Goal: Communication & Community: Participate in discussion

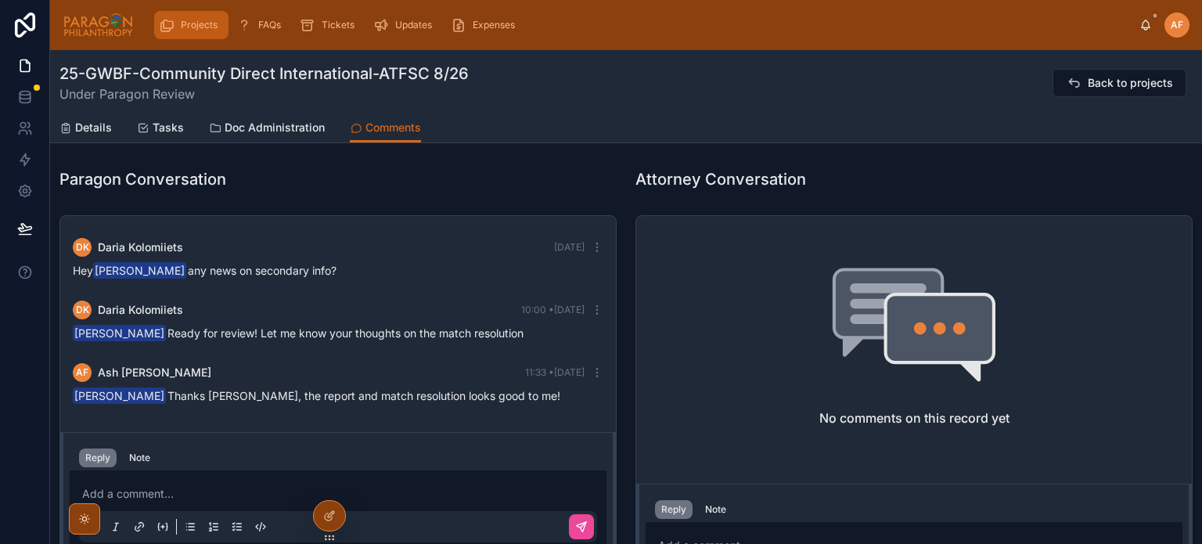
click at [181, 35] on div "Projects" at bounding box center [191, 25] width 65 height 25
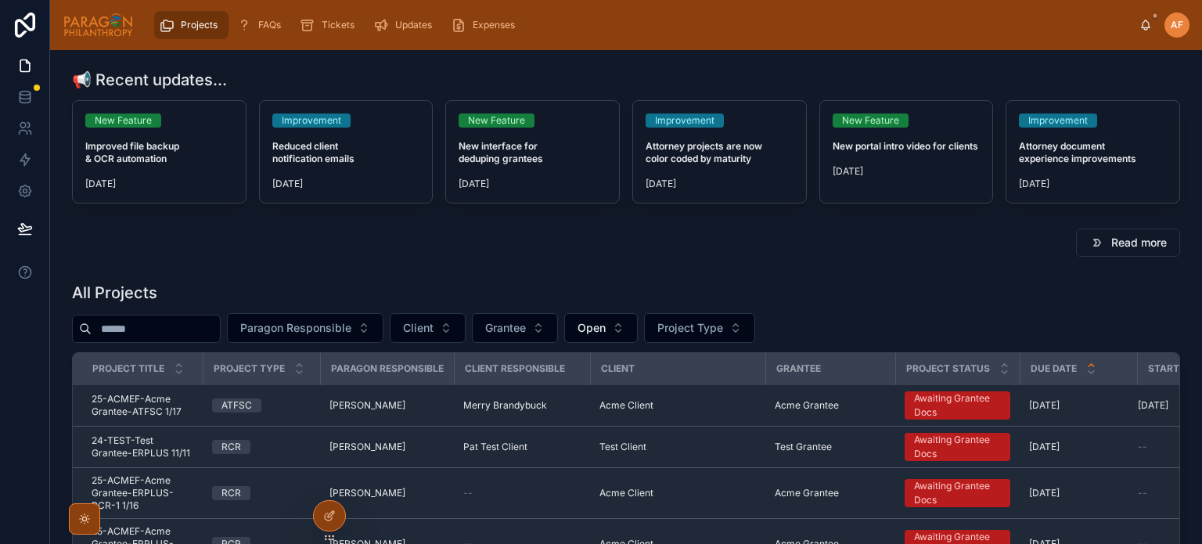
click at [188, 325] on input "text" at bounding box center [156, 329] width 128 height 22
type input "******"
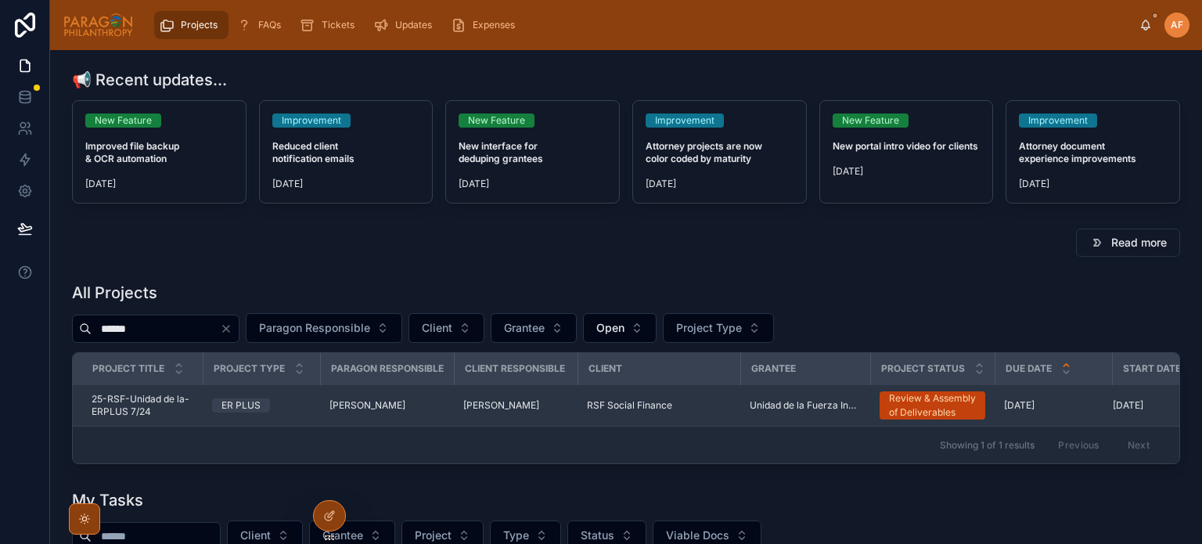
click at [451, 413] on td "[PERSON_NAME]" at bounding box center [387, 405] width 134 height 41
click at [441, 409] on div "[PERSON_NAME]" at bounding box center [386, 405] width 115 height 13
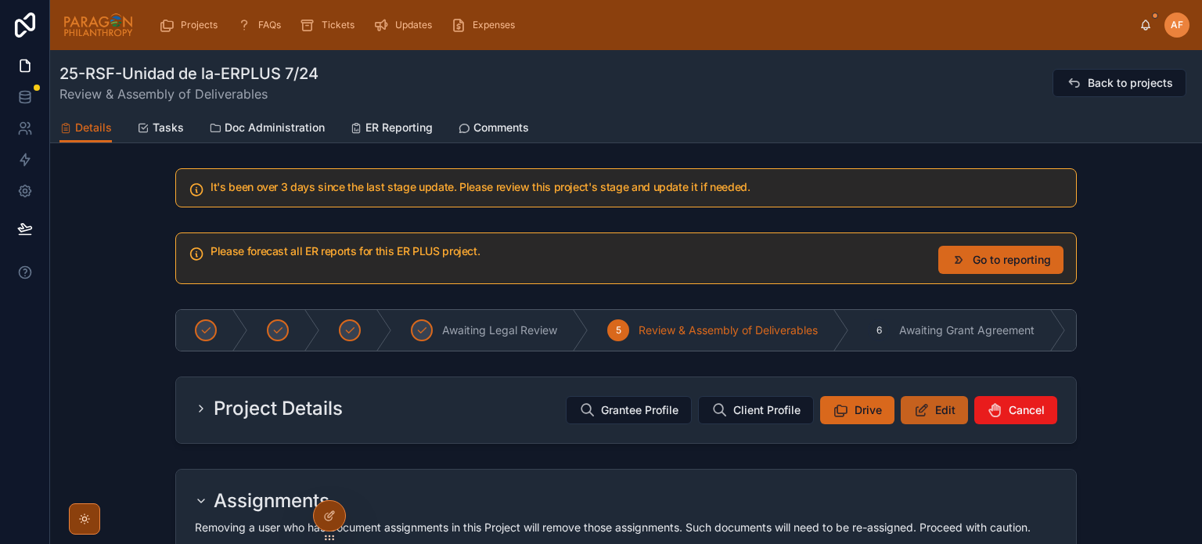
click at [950, 415] on span "Edit" at bounding box center [945, 410] width 20 height 16
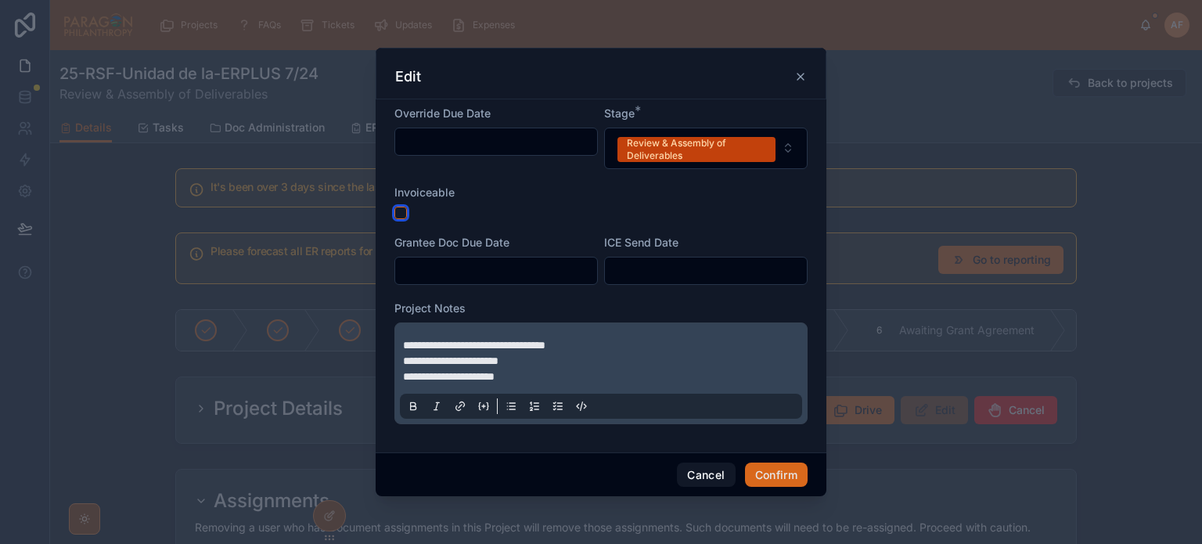
click at [402, 212] on button "button" at bounding box center [400, 213] width 13 height 13
click at [401, 344] on div "**********" at bounding box center [601, 373] width 402 height 91
click at [403, 343] on span "**********" at bounding box center [474, 344] width 142 height 11
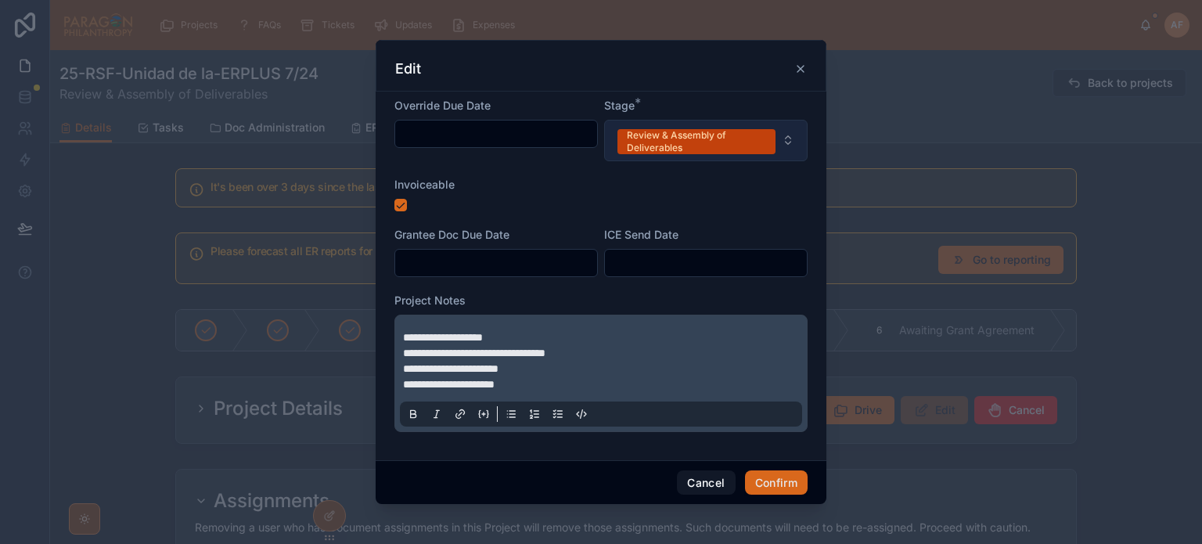
click at [735, 147] on div "Review & Assembly of Deliverables" at bounding box center [696, 141] width 139 height 25
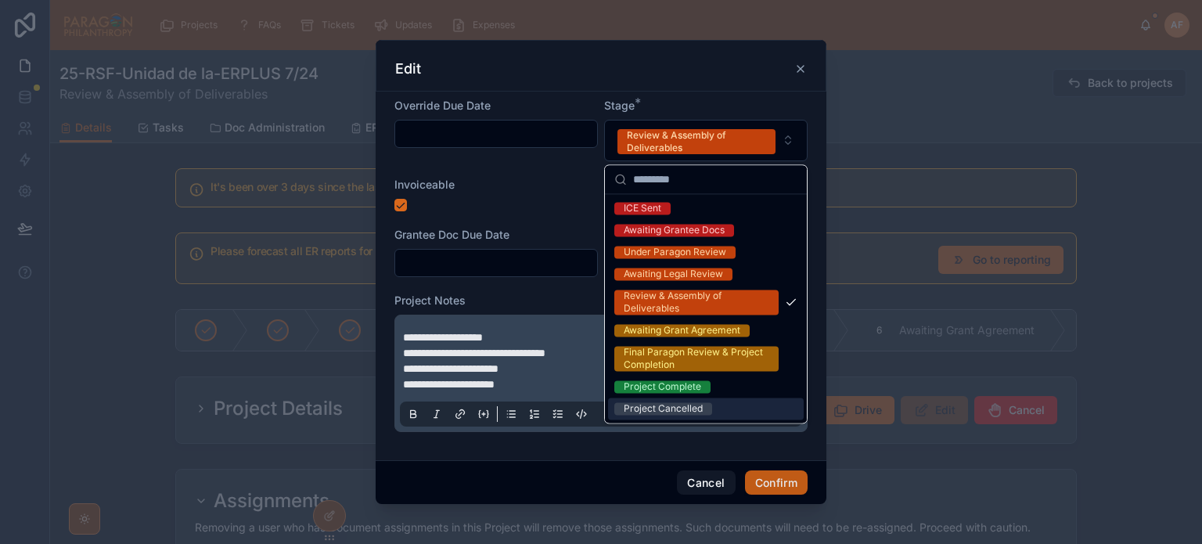
click at [779, 481] on button "Confirm" at bounding box center [776, 482] width 63 height 25
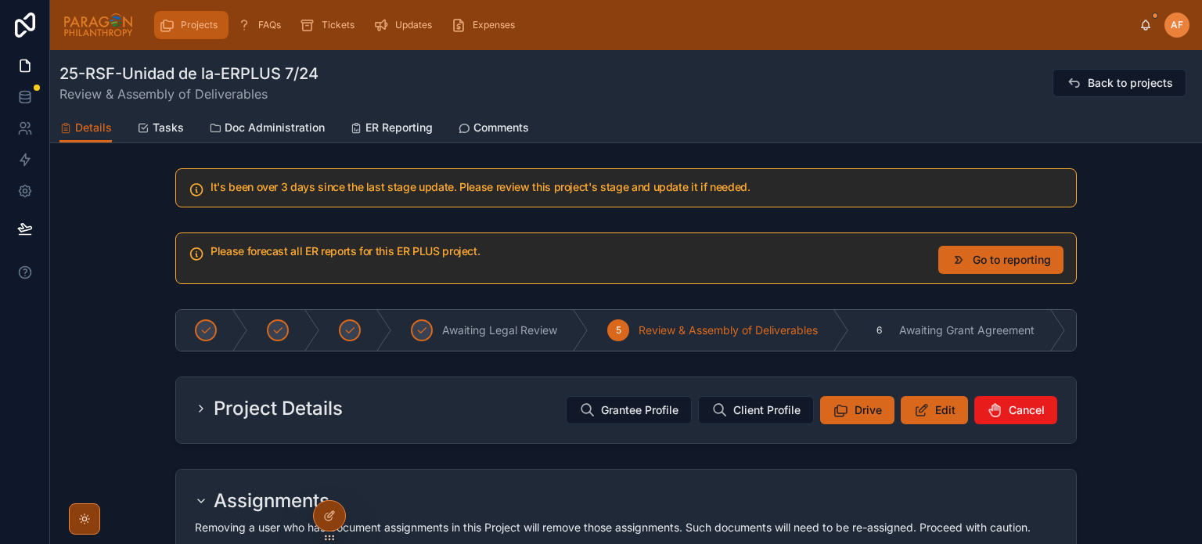
click at [181, 21] on span "Projects" at bounding box center [199, 25] width 37 height 13
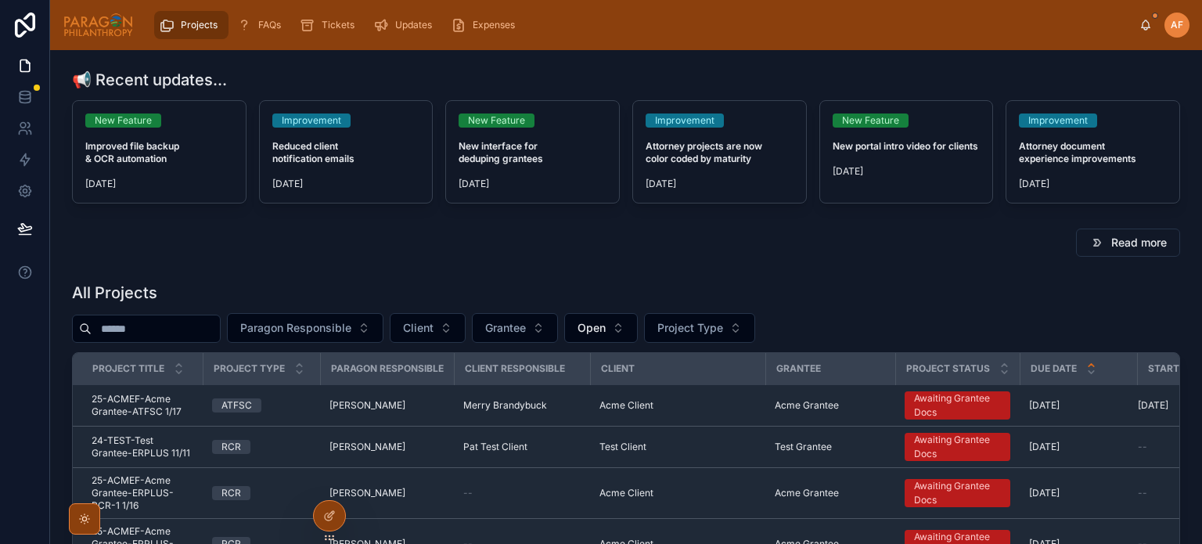
click at [220, 326] on input "text" at bounding box center [156, 329] width 128 height 22
type input "***"
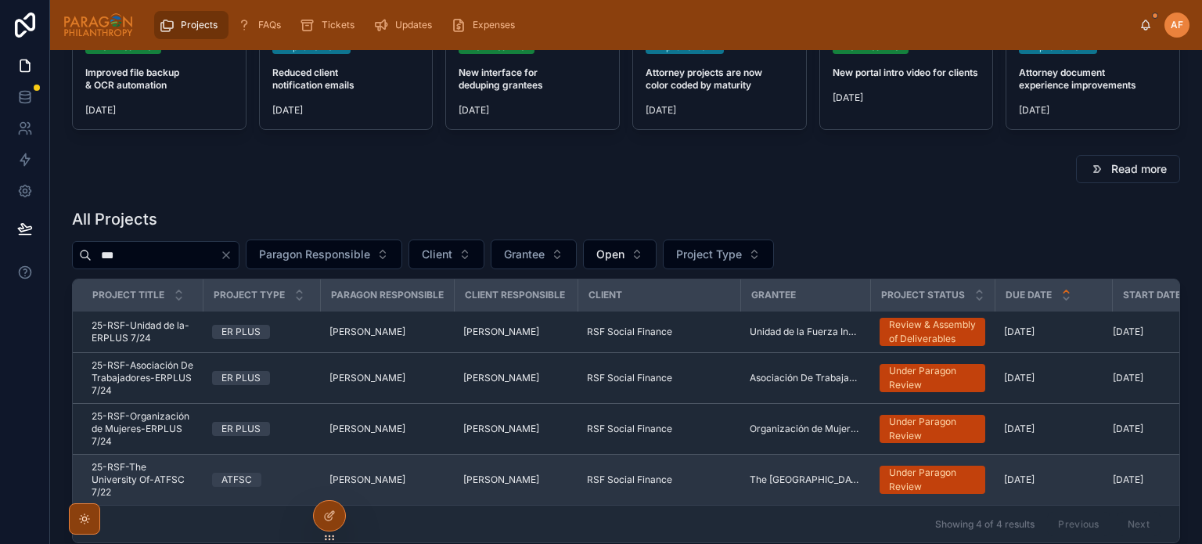
scroll to position [156, 0]
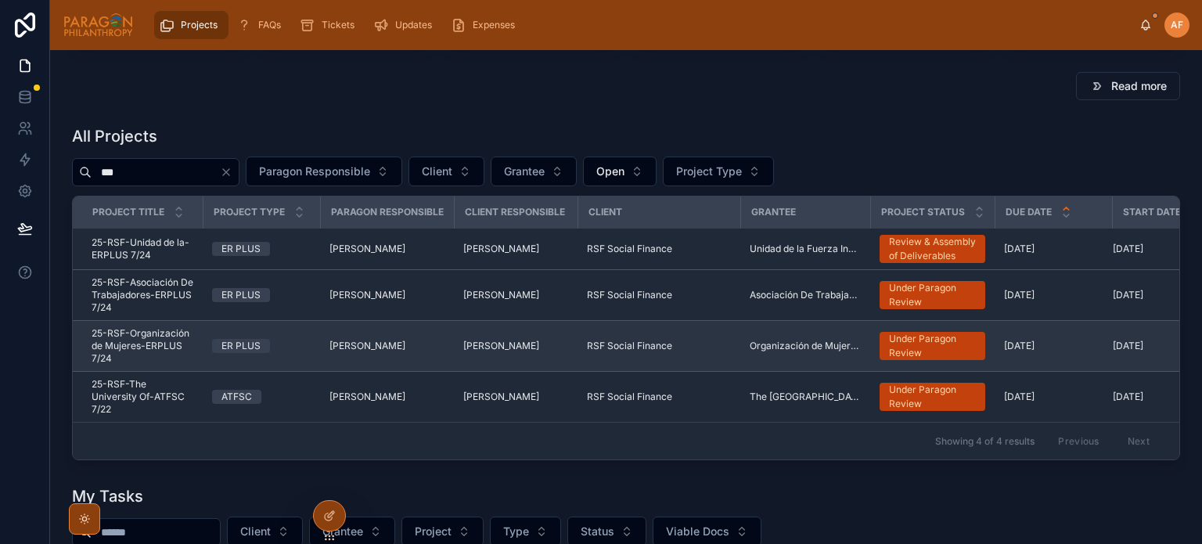
click at [288, 353] on div "ER PLUS" at bounding box center [261, 346] width 99 height 14
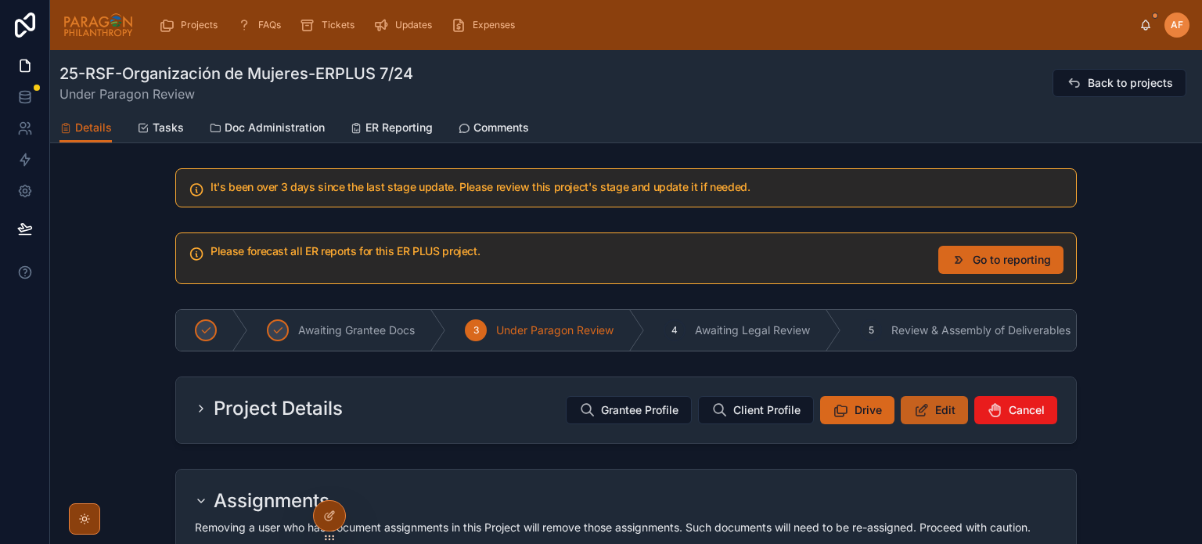
click at [926, 418] on button "Edit" at bounding box center [933, 410] width 67 height 28
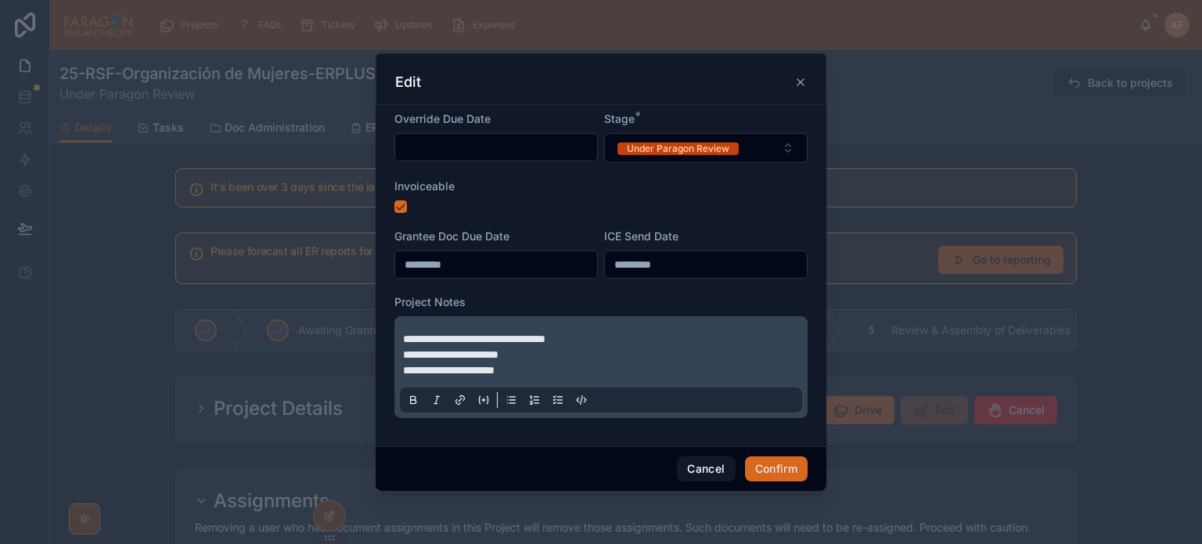
click at [404, 337] on span "**********" at bounding box center [474, 338] width 142 height 11
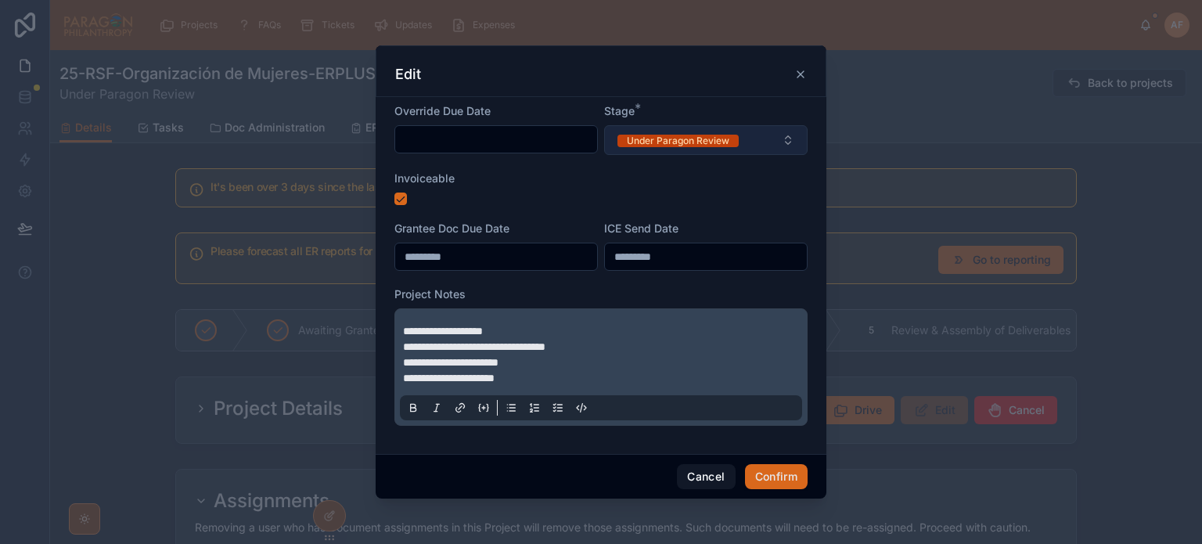
click at [679, 149] on button "Under Paragon Review" at bounding box center [705, 140] width 203 height 30
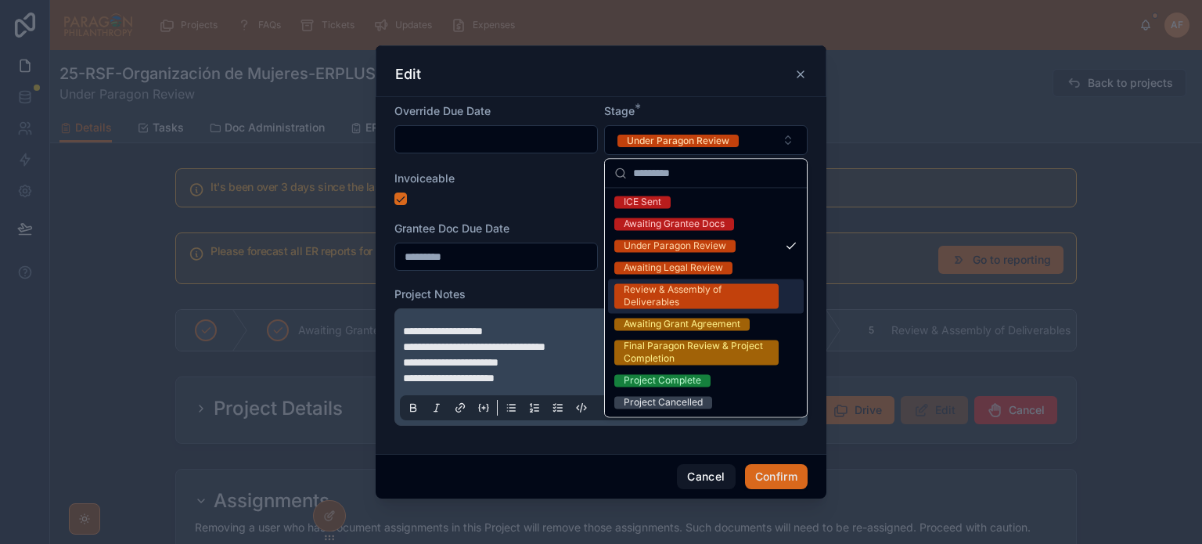
click at [719, 293] on div "Review & Assembly of Deliverables" at bounding box center [695, 295] width 145 height 25
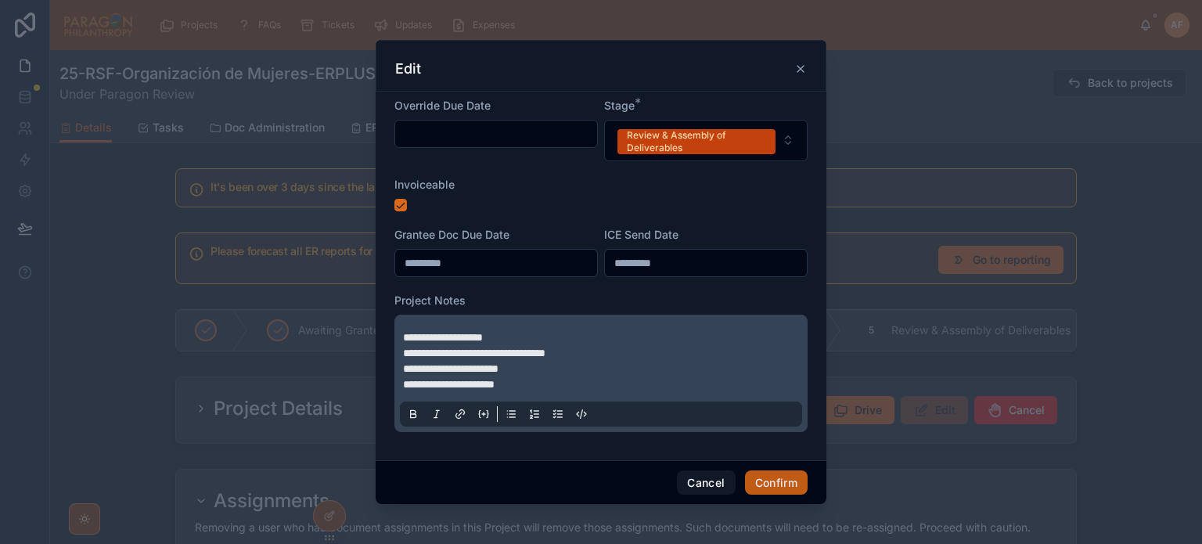
click at [798, 485] on button "Confirm" at bounding box center [776, 482] width 63 height 25
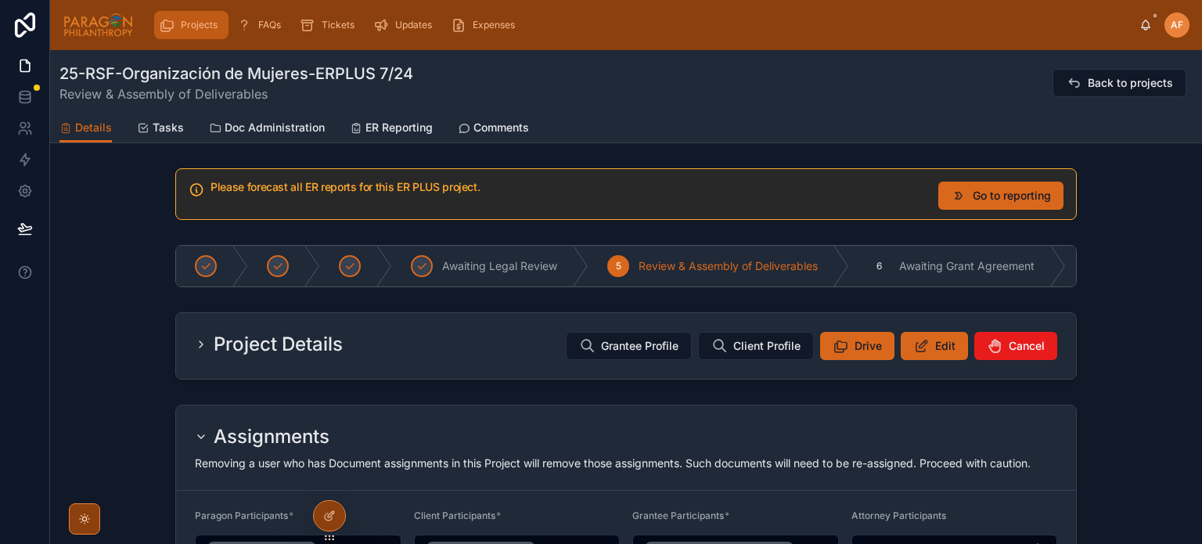
click at [194, 19] on span "Projects" at bounding box center [199, 25] width 37 height 13
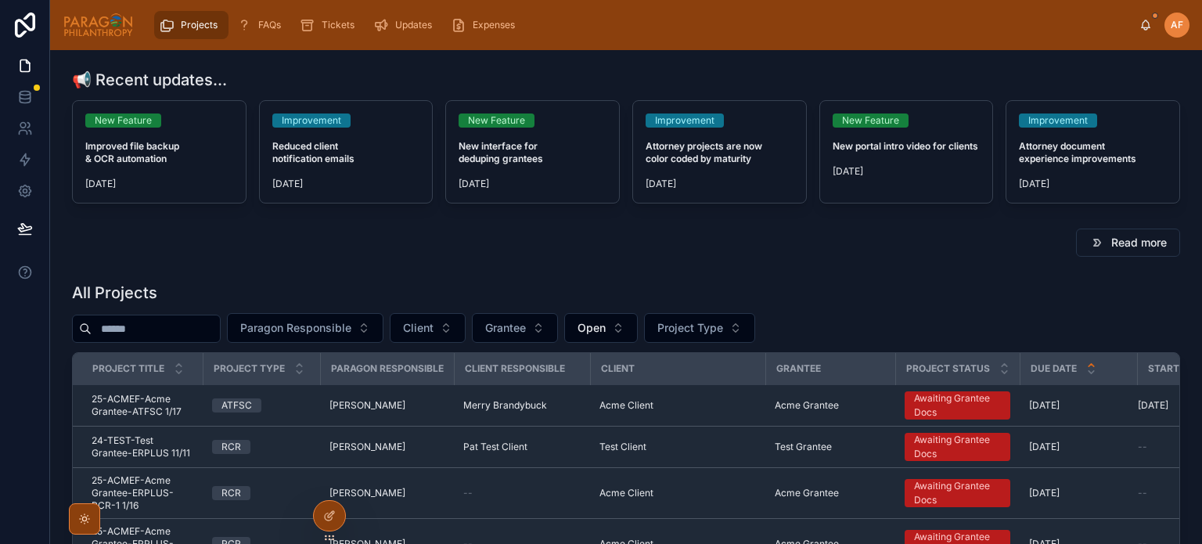
drag, startPoint x: 197, startPoint y: 335, endPoint x: 211, endPoint y: 320, distance: 20.5
click at [198, 334] on input "text" at bounding box center [156, 329] width 128 height 22
type input "******"
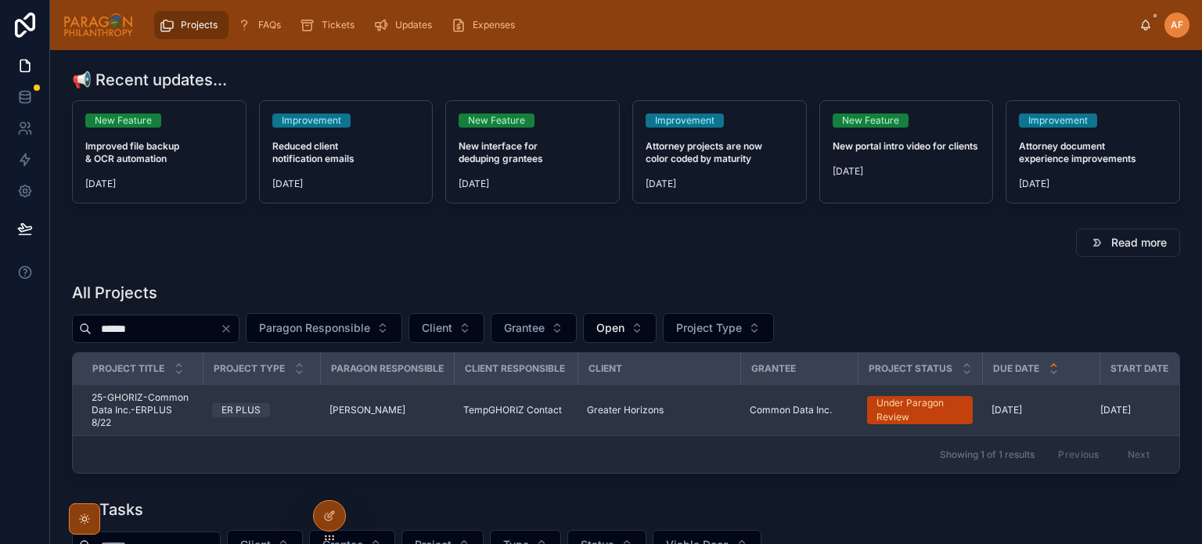
click at [451, 406] on td "[PERSON_NAME]" at bounding box center [387, 410] width 134 height 51
click at [446, 410] on td "[PERSON_NAME]" at bounding box center [387, 410] width 134 height 51
click at [405, 406] on span "[PERSON_NAME]" at bounding box center [367, 410] width 76 height 13
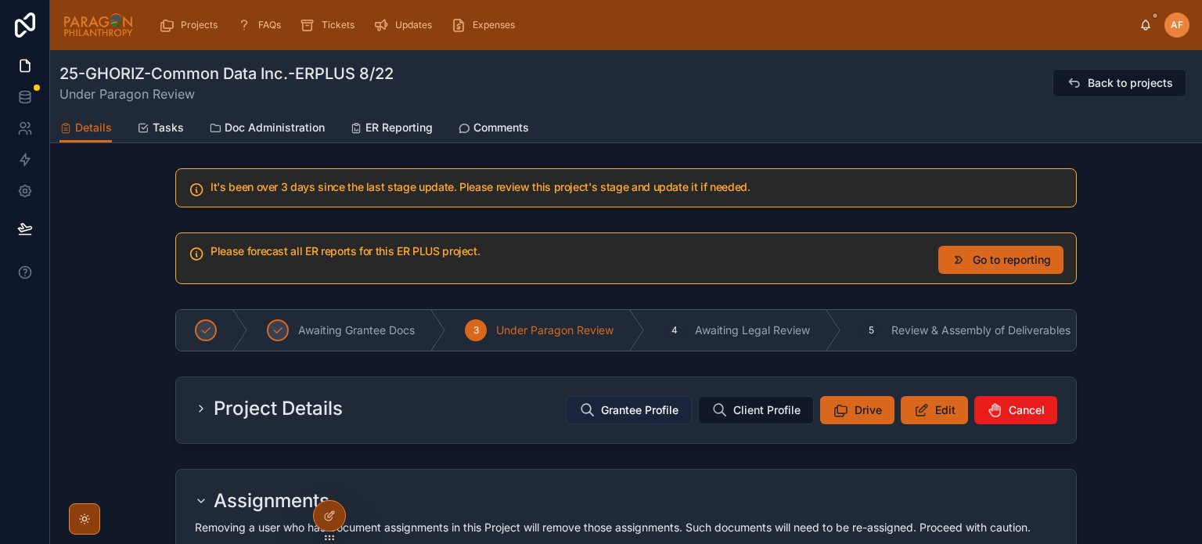
click at [660, 418] on span "Grantee Profile" at bounding box center [639, 410] width 77 height 16
click at [931, 431] on div "Project Details Grantee Profile Client Profile Drive Edit Cancel" at bounding box center [626, 410] width 900 height 66
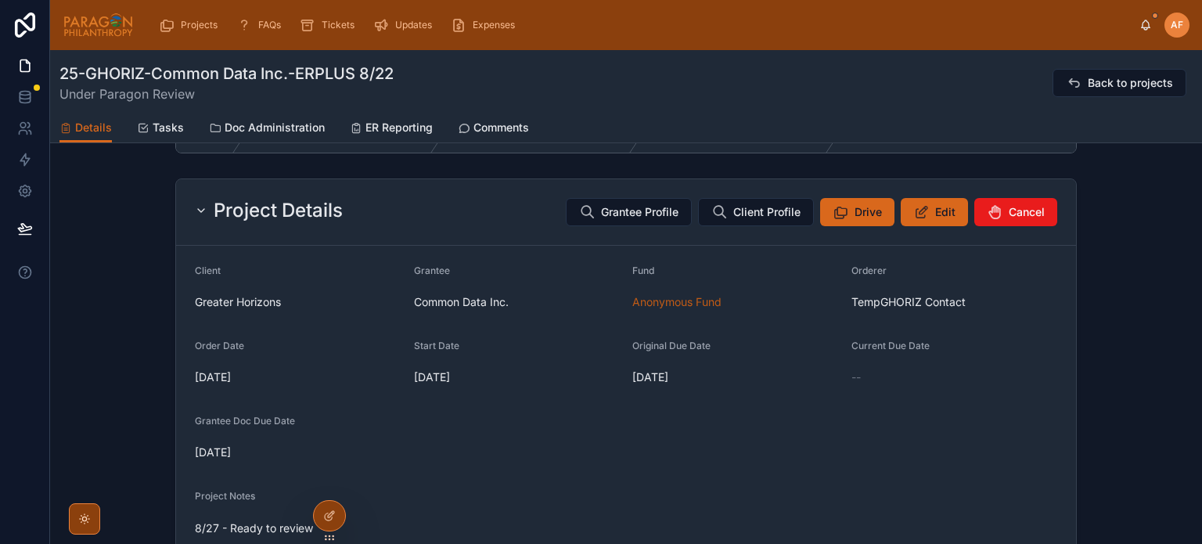
scroll to position [235, 0]
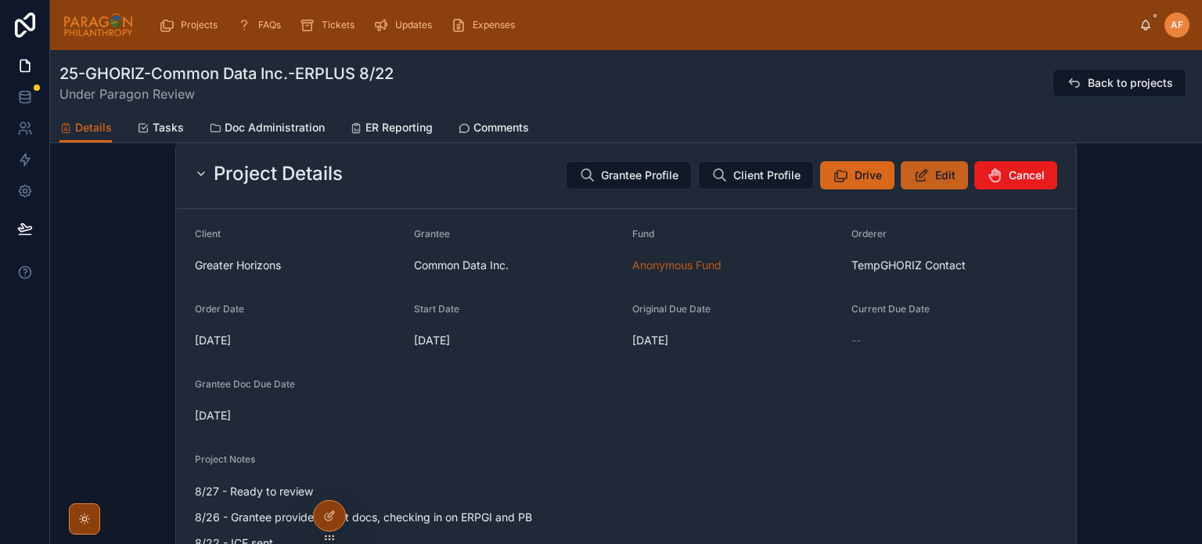
click at [935, 181] on span "Edit" at bounding box center [945, 175] width 20 height 16
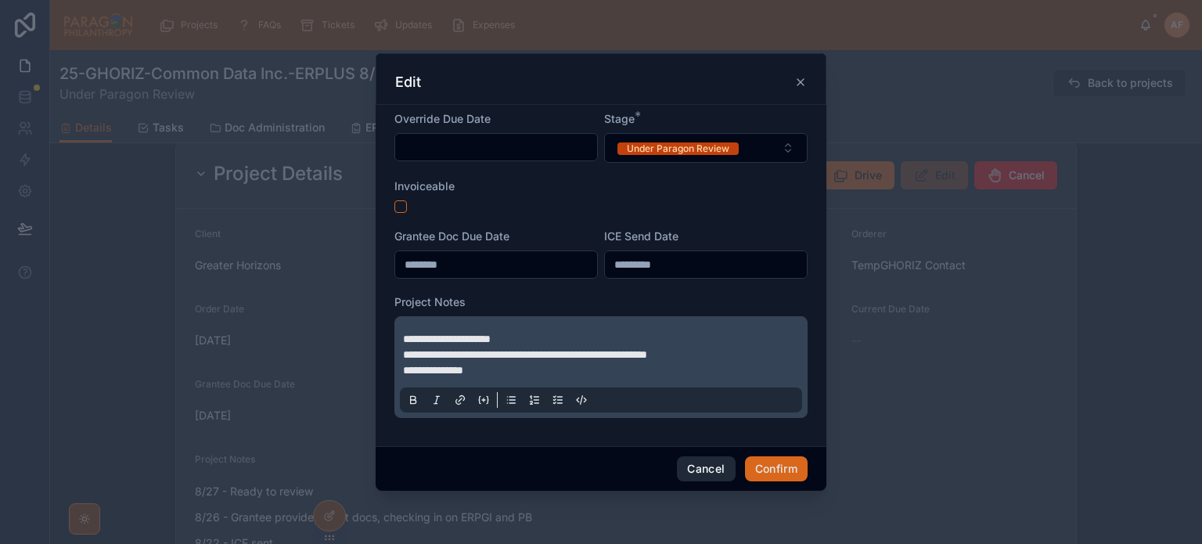
click at [706, 468] on button "Cancel" at bounding box center [706, 468] width 58 height 25
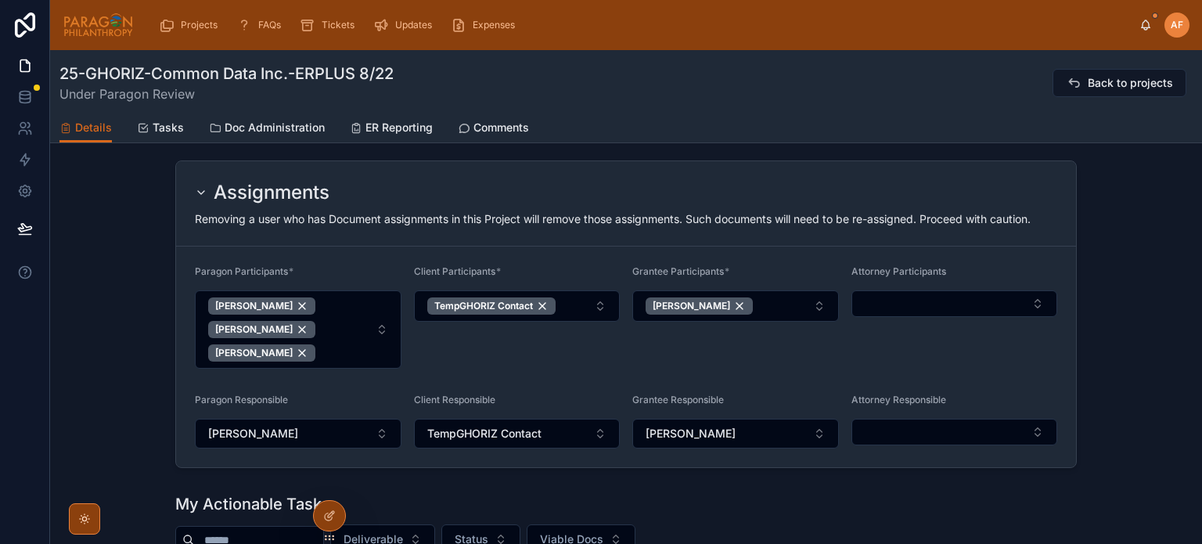
scroll to position [860, 0]
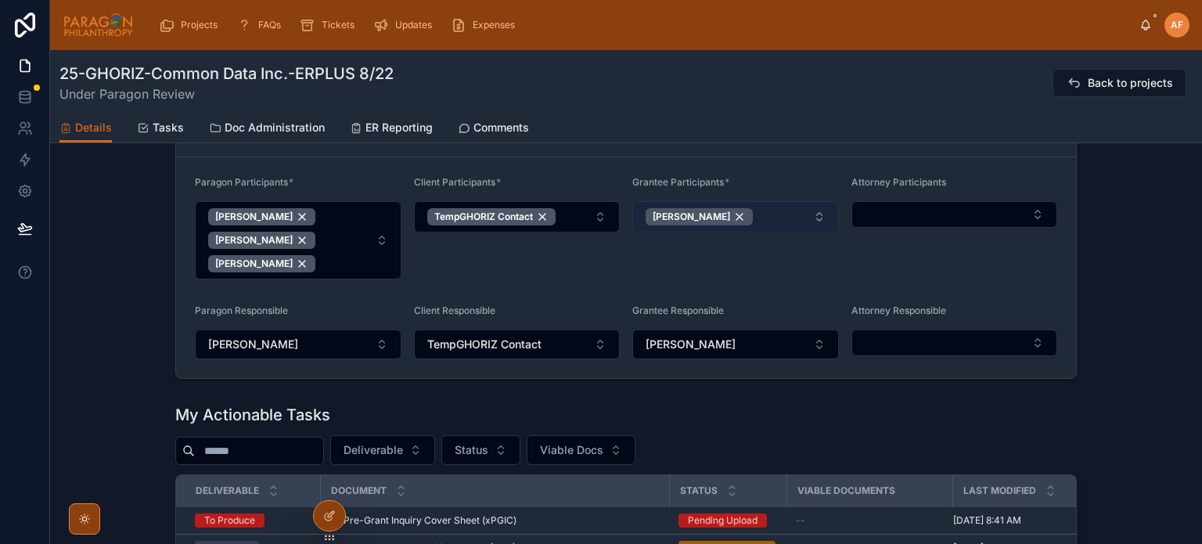
click at [775, 224] on button "[PERSON_NAME]" at bounding box center [735, 216] width 207 height 31
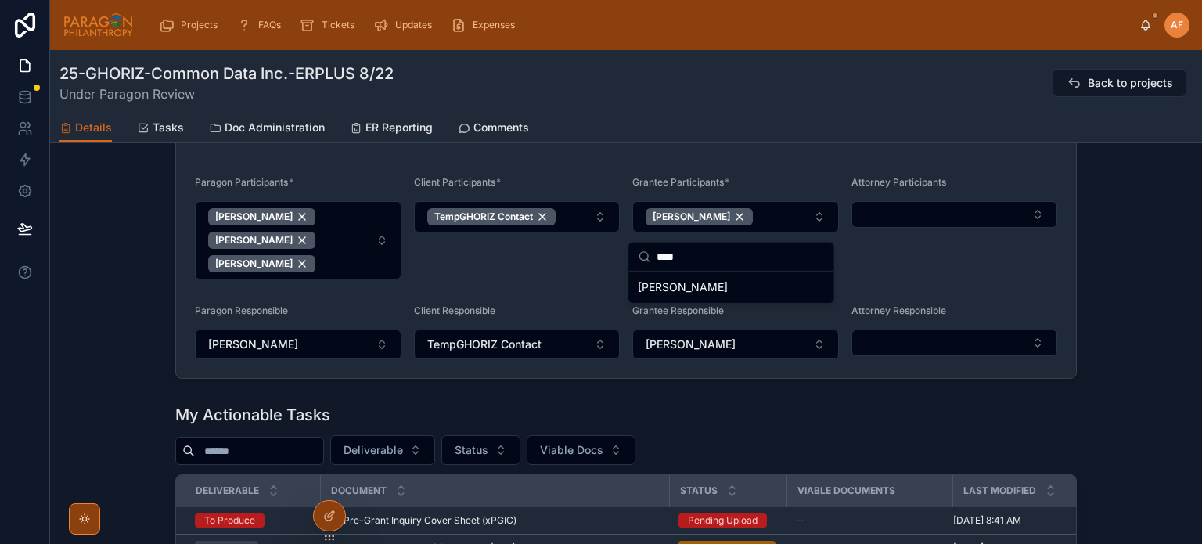
type input "****"
click at [709, 293] on div "[PERSON_NAME]" at bounding box center [730, 287] width 199 height 25
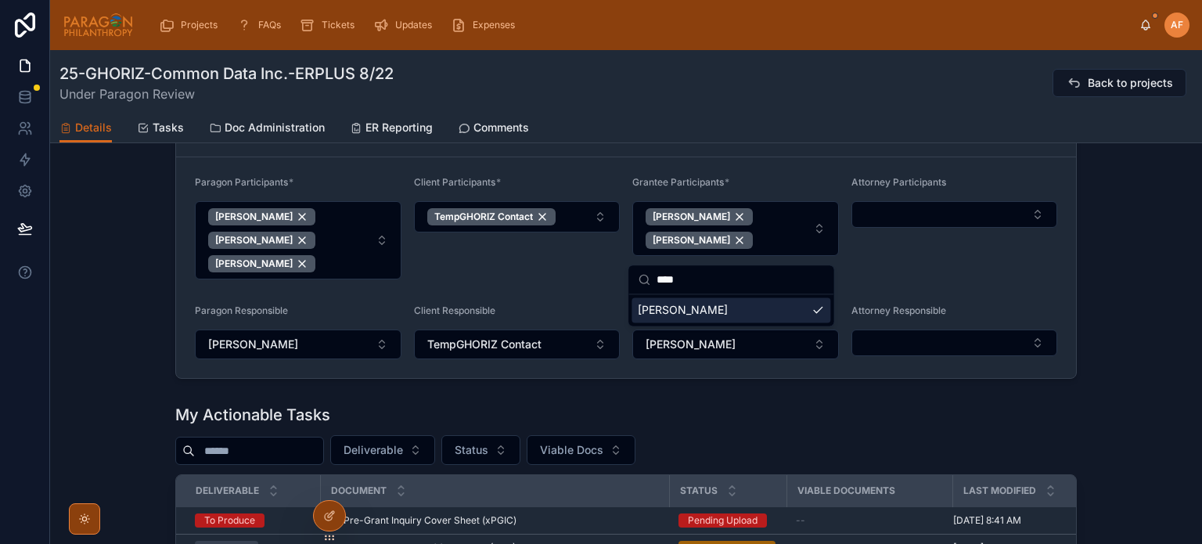
click at [538, 264] on div "Client Participants * TempGHORIZ Contact" at bounding box center [517, 227] width 207 height 103
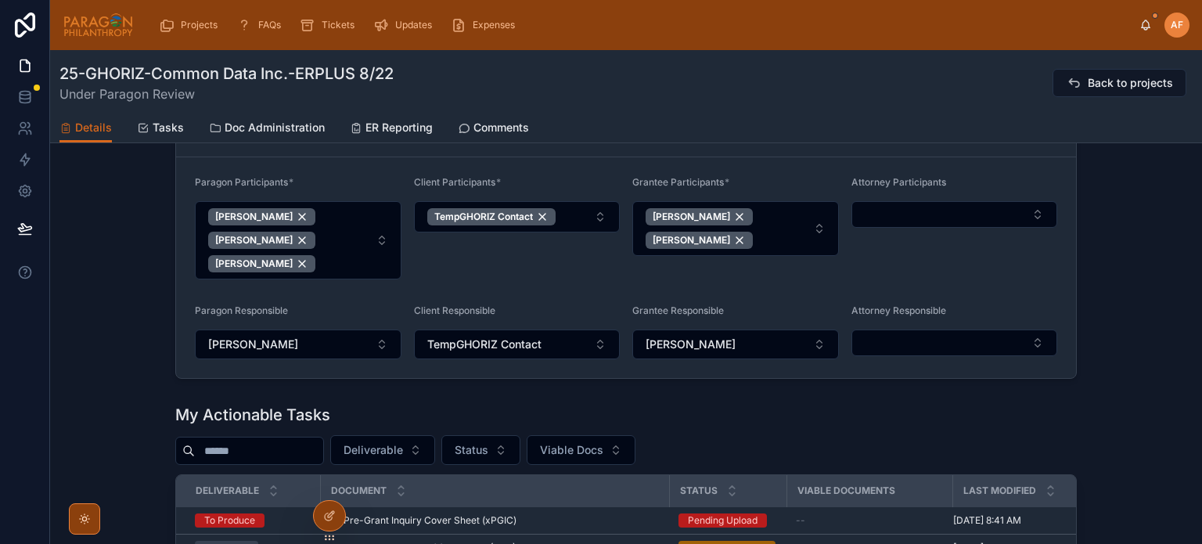
scroll to position [469, 0]
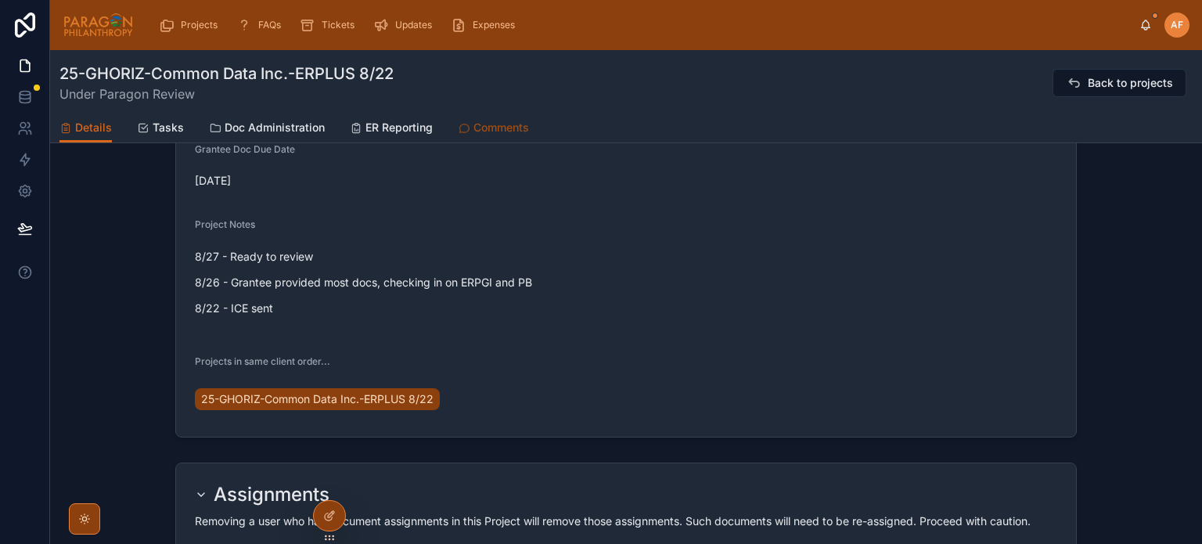
click at [507, 124] on span "Comments" at bounding box center [501, 128] width 56 height 16
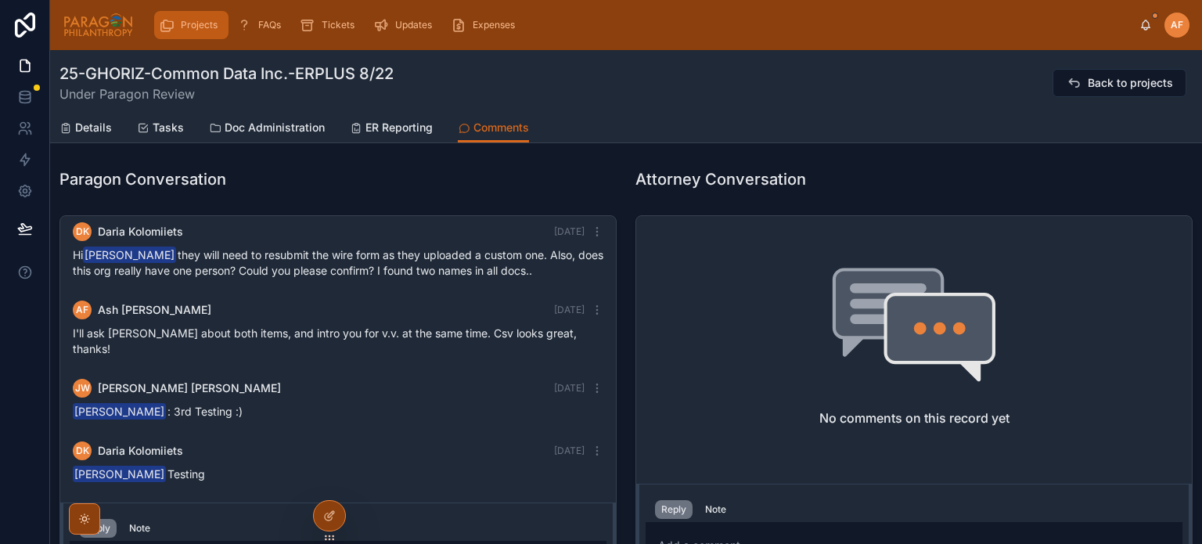
click at [183, 27] on span "Projects" at bounding box center [199, 25] width 37 height 13
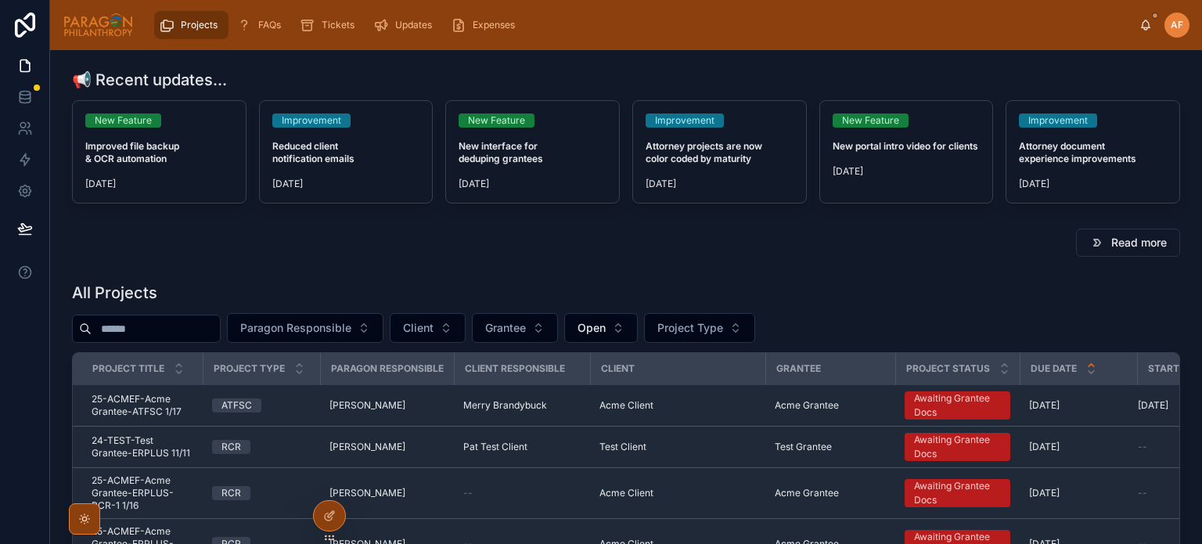
click at [216, 311] on div "All Projects Paragon Responsible Client Grantee Open Project Type Project Title…" at bounding box center [626, 522] width 1108 height 480
click at [156, 335] on input "text" at bounding box center [156, 329] width 128 height 22
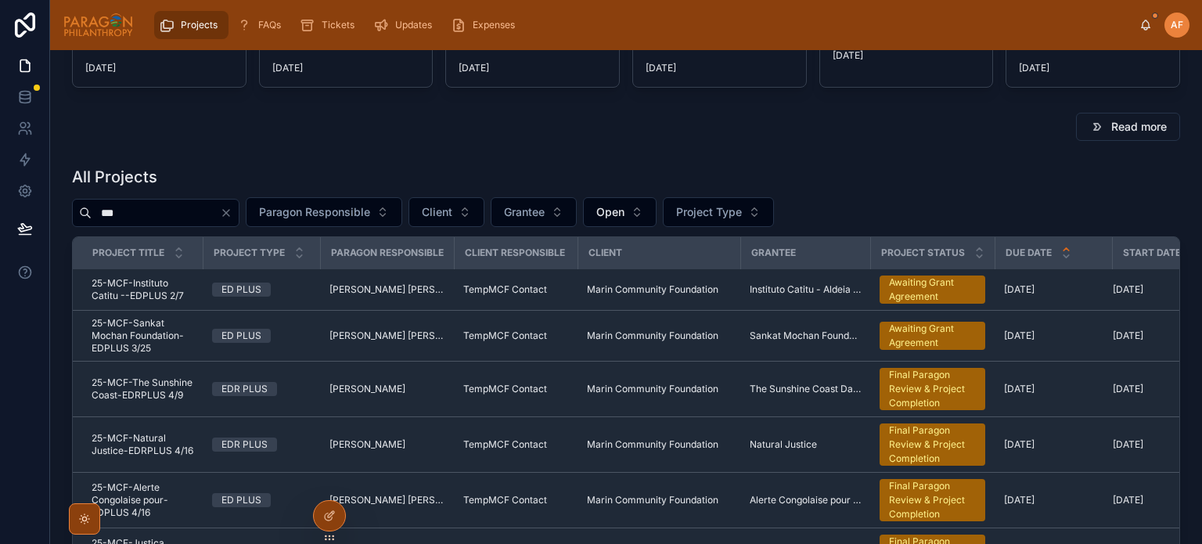
scroll to position [78, 0]
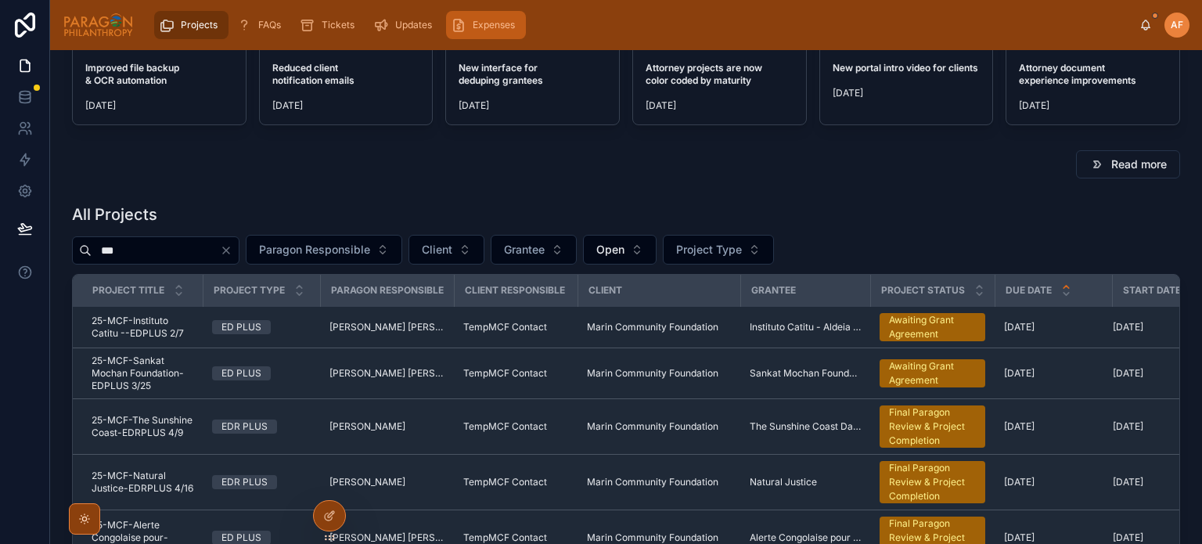
type input "***"
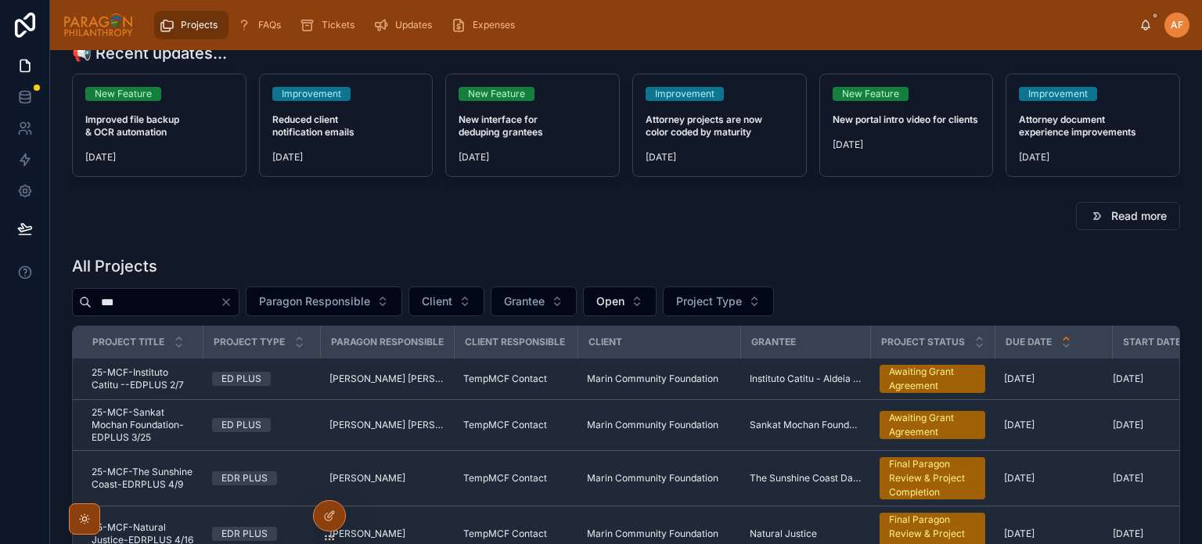
scroll to position [0, 0]
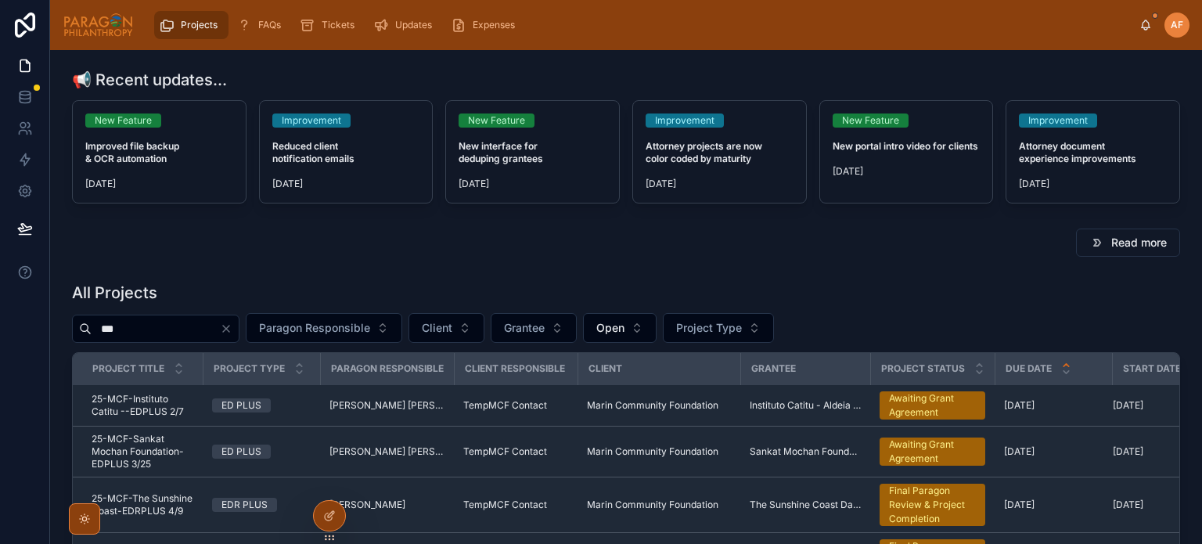
click at [232, 330] on icon "Clear" at bounding box center [226, 328] width 13 height 13
click at [351, 323] on span "Paragon Responsible" at bounding box center [295, 328] width 111 height 16
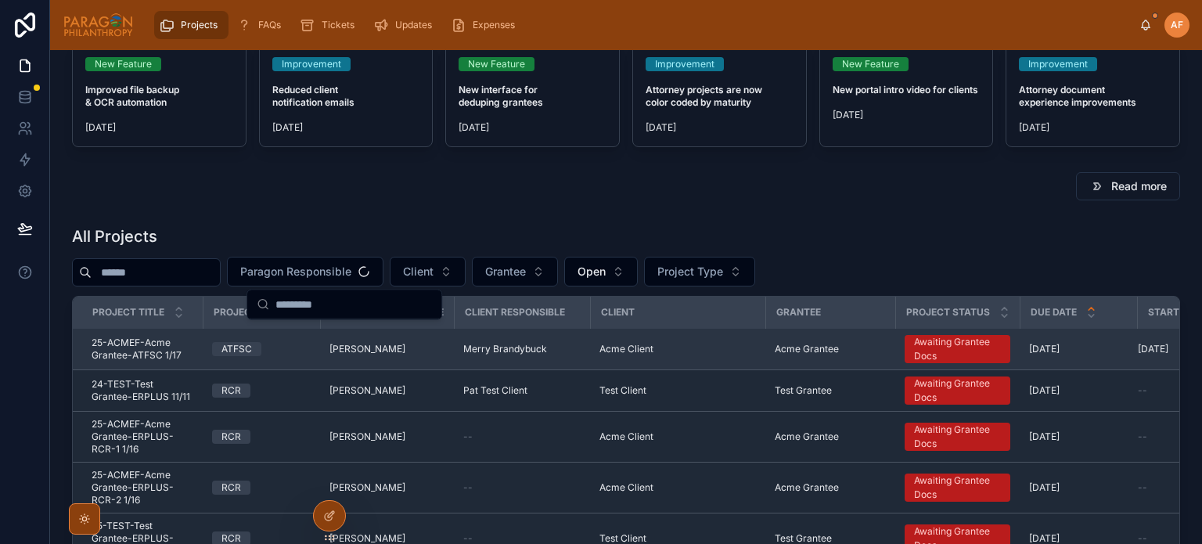
scroll to position [156, 0]
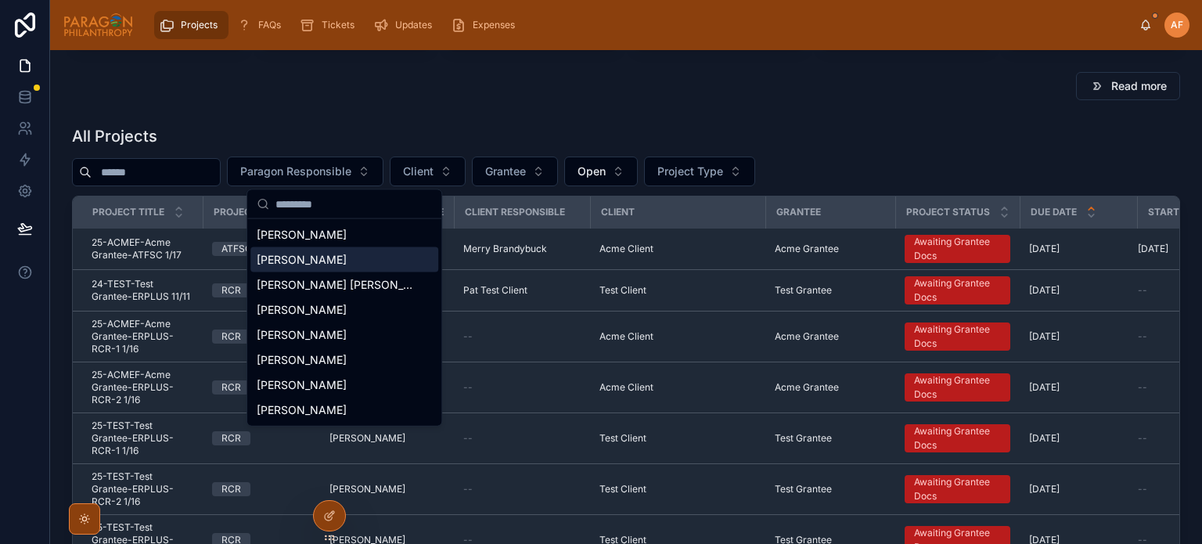
click at [338, 256] on span "[PERSON_NAME]" at bounding box center [302, 260] width 90 height 16
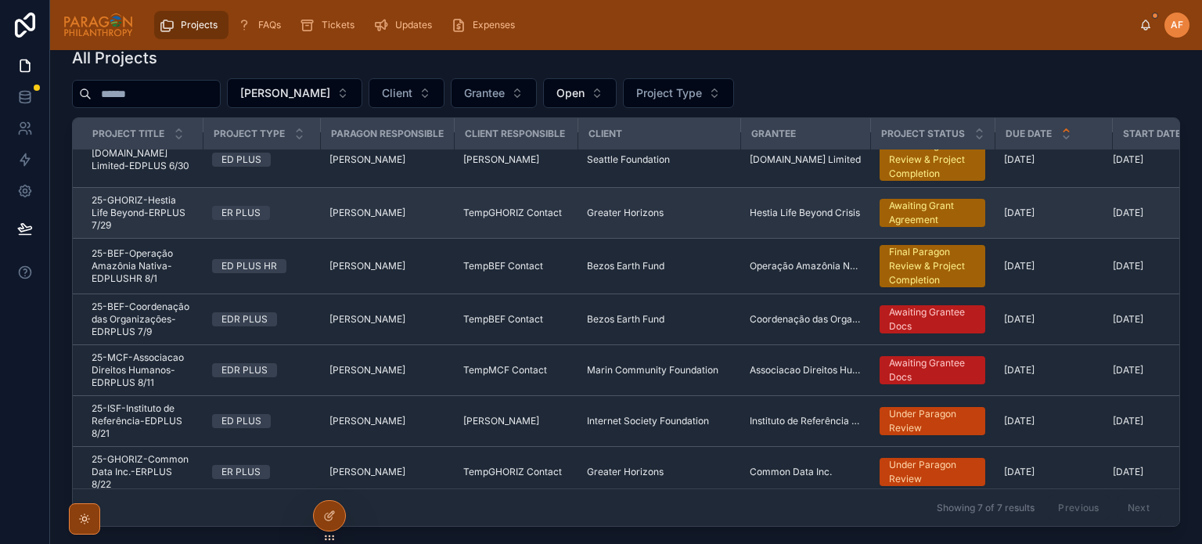
scroll to position [32, 0]
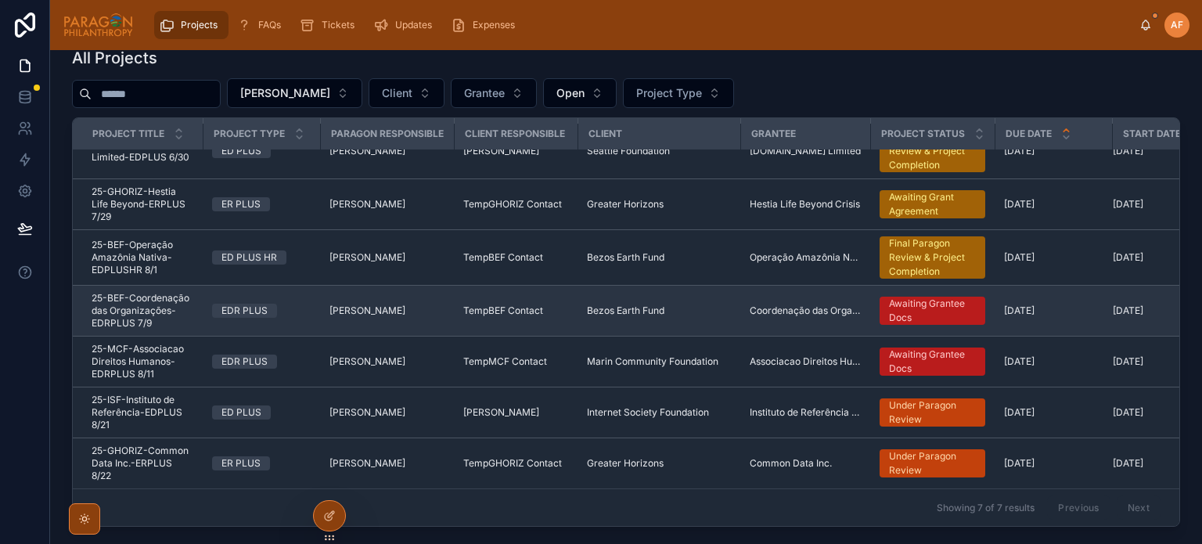
click at [182, 311] on span "25-BEF-Coordenação das Organizações-EDRPLUS 7/9" at bounding box center [143, 311] width 102 height 38
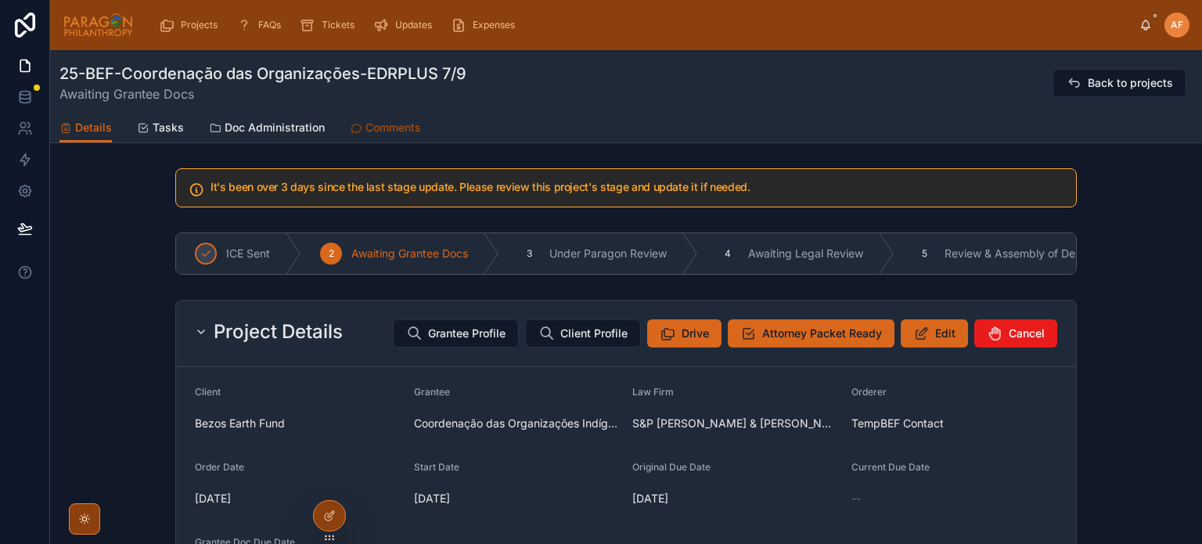
click at [397, 126] on span "Comments" at bounding box center [393, 128] width 56 height 16
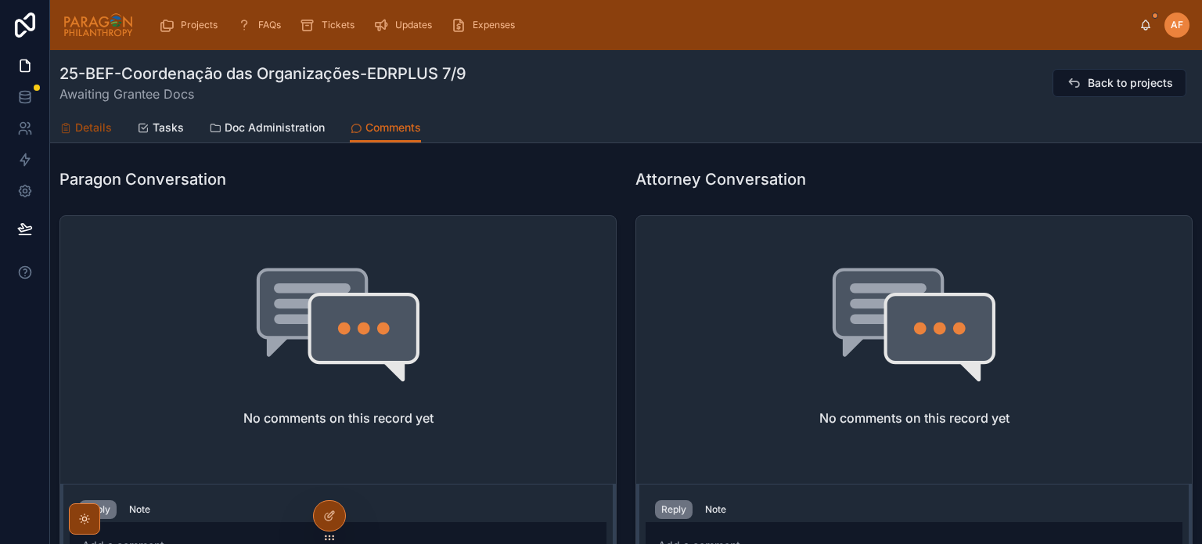
click at [89, 127] on span "Details" at bounding box center [93, 128] width 37 height 16
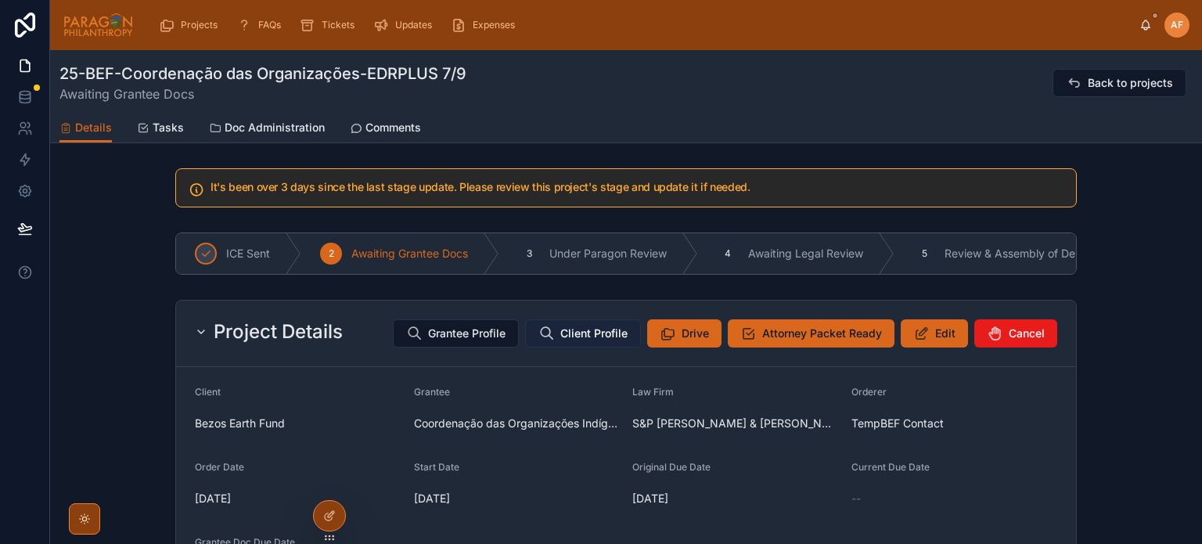
click at [568, 341] on span "Client Profile" at bounding box center [593, 333] width 67 height 16
click at [182, 27] on span "Projects" at bounding box center [199, 25] width 37 height 13
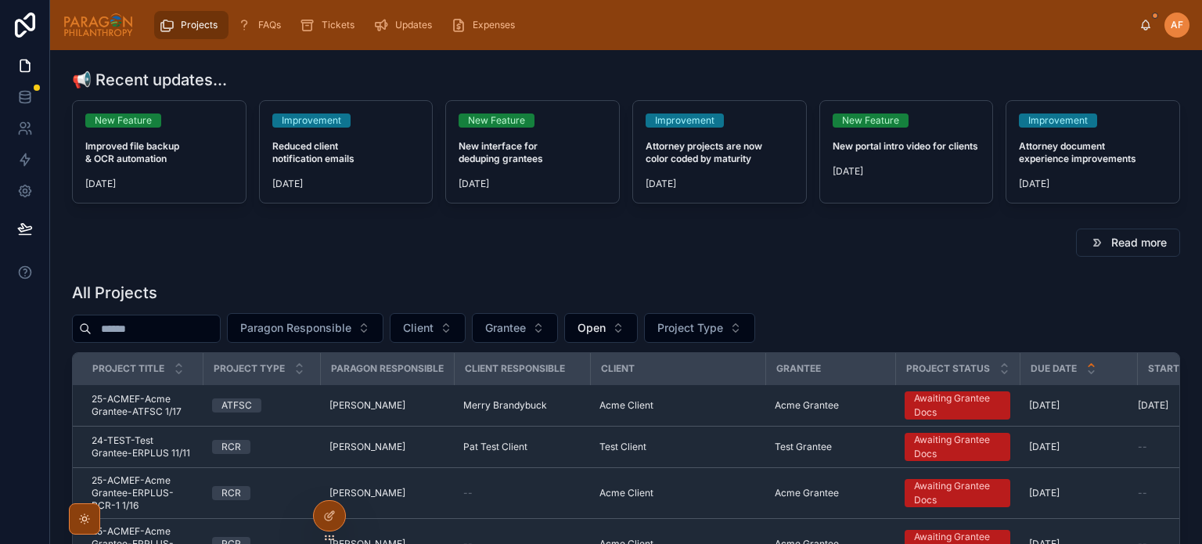
click at [217, 321] on input "text" at bounding box center [156, 329] width 128 height 22
type input "****"
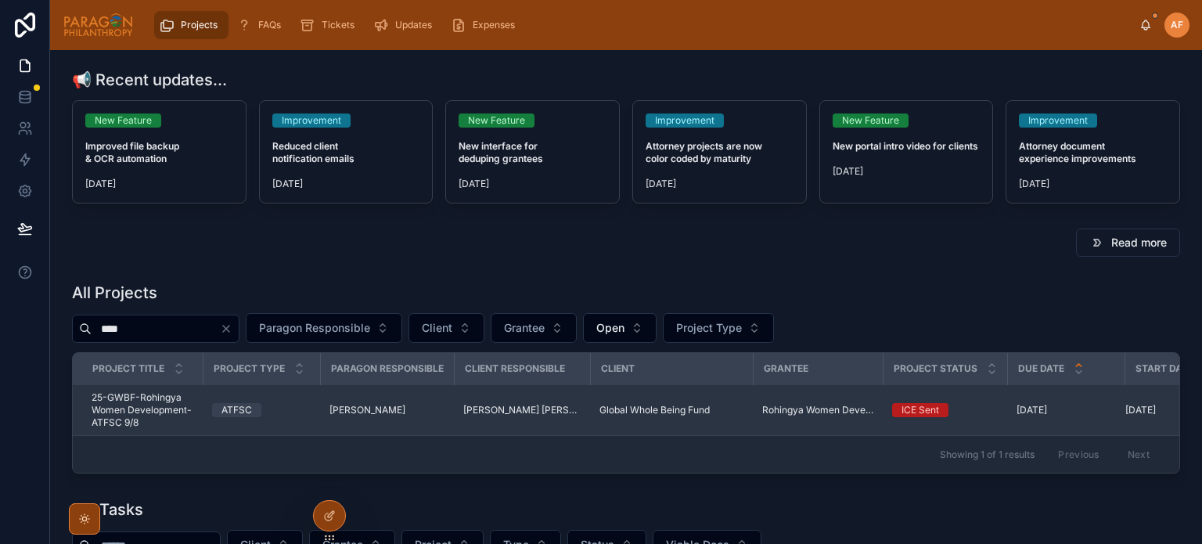
click at [188, 405] on span "25-GWBF-Rohingya Women Development-ATFSC 9/8" at bounding box center [143, 410] width 102 height 38
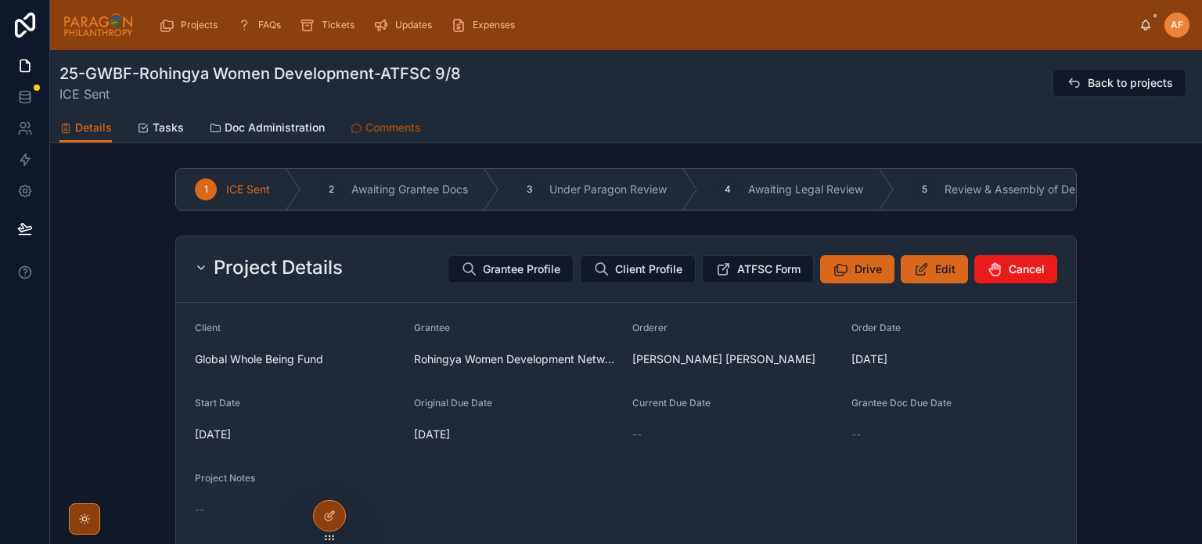
click at [395, 126] on span "Comments" at bounding box center [393, 128] width 56 height 16
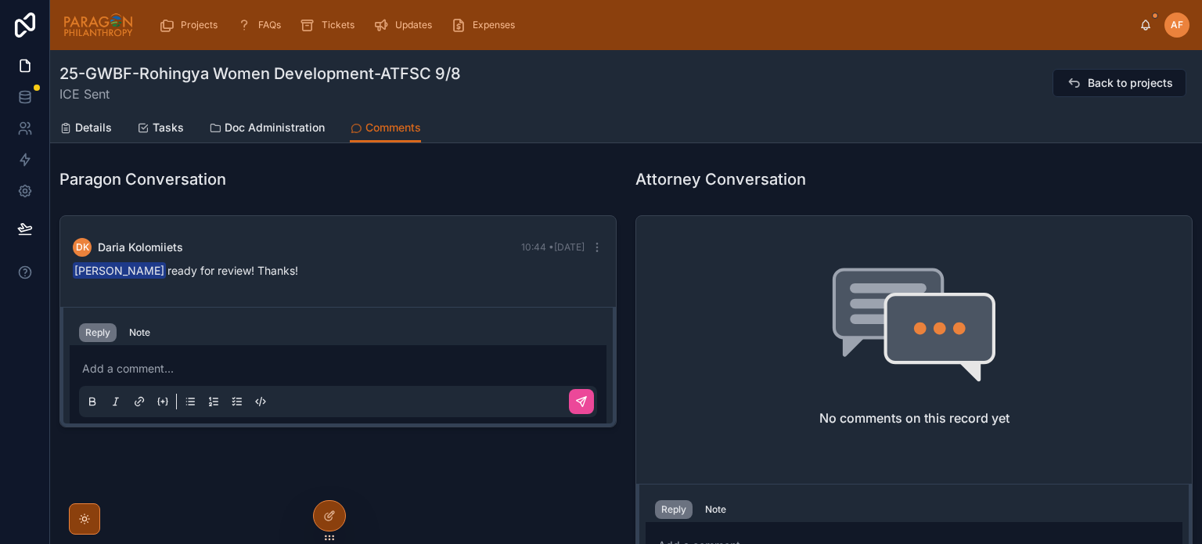
click at [254, 357] on div "Add a comment..." at bounding box center [338, 384] width 518 height 66
click at [208, 378] on div "Add a comment..." at bounding box center [338, 384] width 518 height 66
click at [205, 354] on div "Add a comment..." at bounding box center [338, 384] width 518 height 66
click at [205, 370] on p at bounding box center [341, 369] width 518 height 16
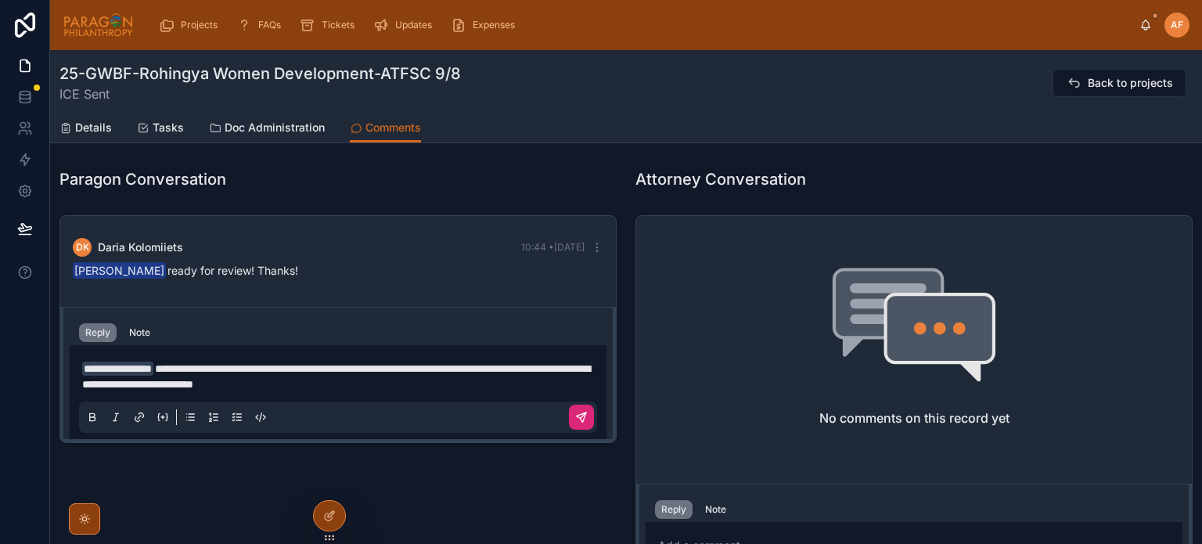
click at [580, 412] on icon at bounding box center [581, 416] width 9 height 9
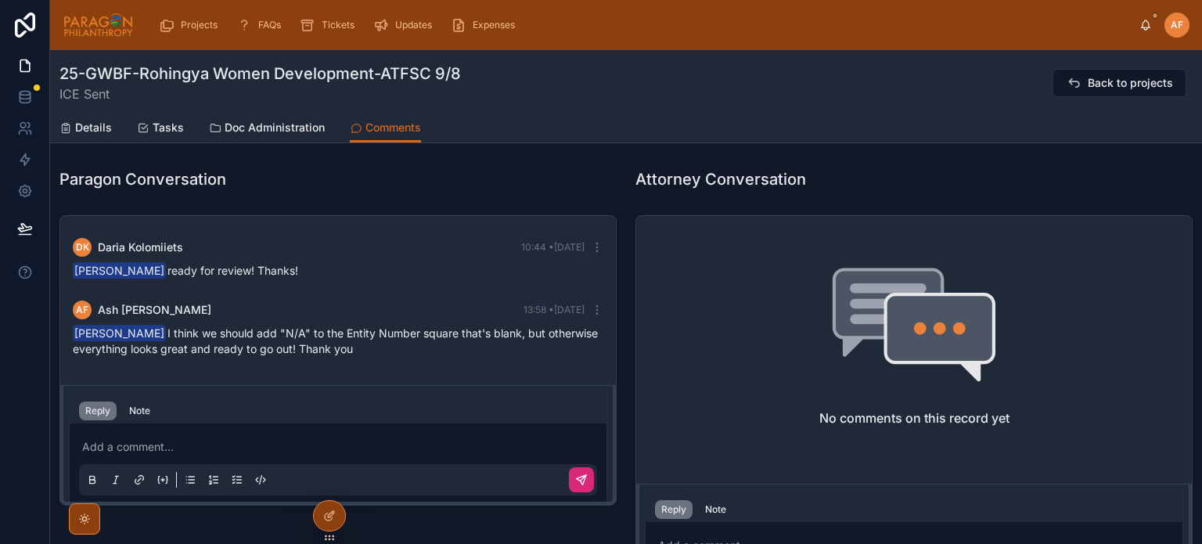
click at [734, 88] on div "25-GWBF-Rohingya Women Development-ATFSC 9/8 ICE Sent Back to projects" at bounding box center [625, 83] width 1133 height 41
click at [197, 27] on span "Projects" at bounding box center [199, 25] width 37 height 13
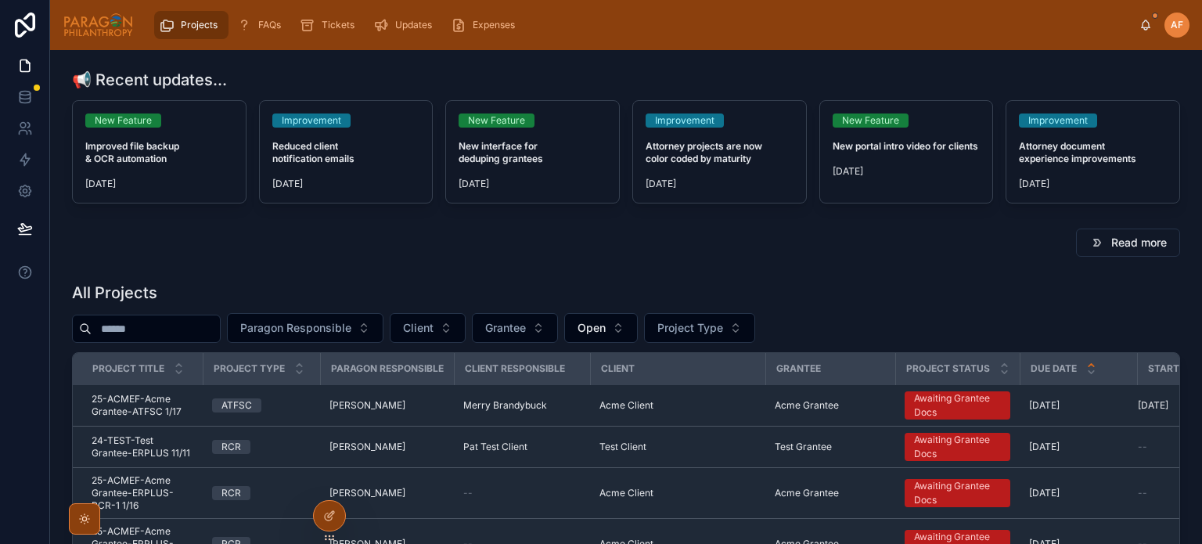
click at [220, 338] on input "text" at bounding box center [156, 329] width 128 height 22
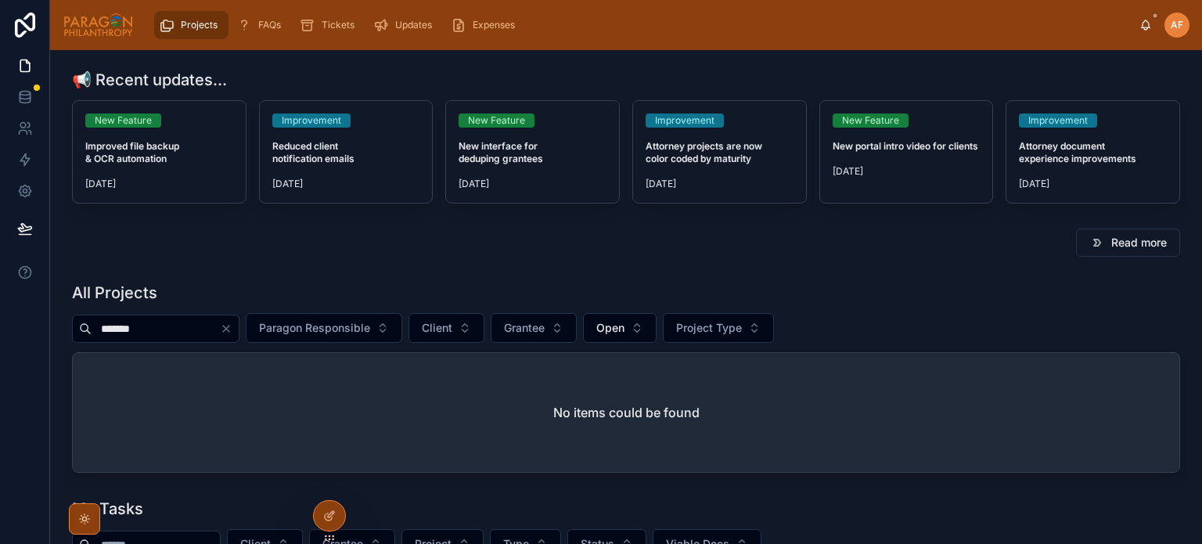
drag, startPoint x: 163, startPoint y: 329, endPoint x: 59, endPoint y: 339, distance: 103.8
click at [113, 328] on input "*******" at bounding box center [156, 329] width 128 height 22
click at [117, 330] on input "*******" at bounding box center [156, 329] width 128 height 22
drag, startPoint x: 180, startPoint y: 325, endPoint x: 90, endPoint y: 330, distance: 90.1
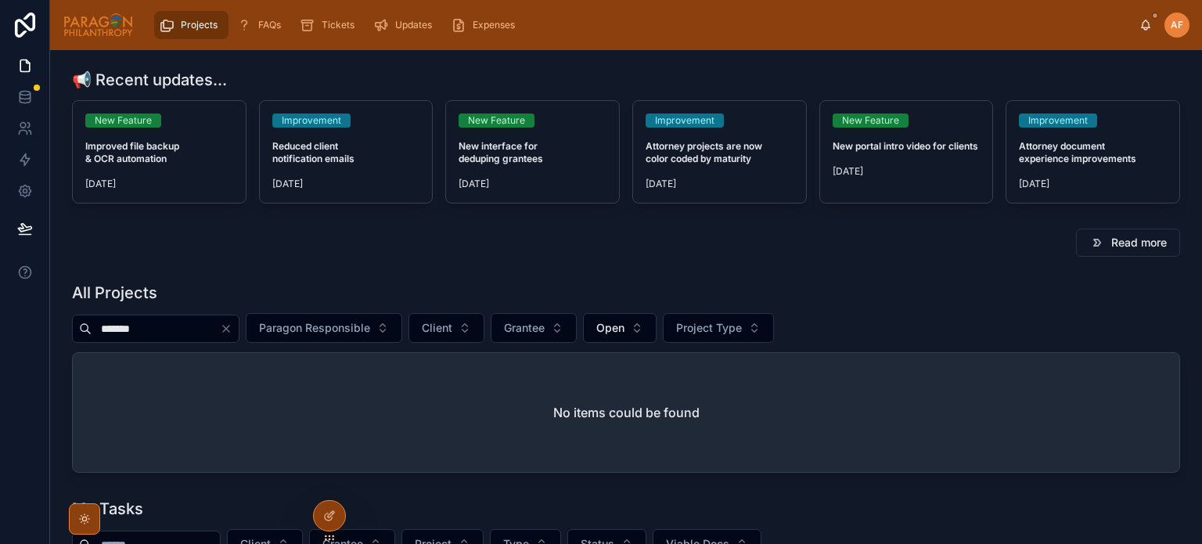
click at [90, 330] on div "*******" at bounding box center [155, 328] width 167 height 28
type input "*******"
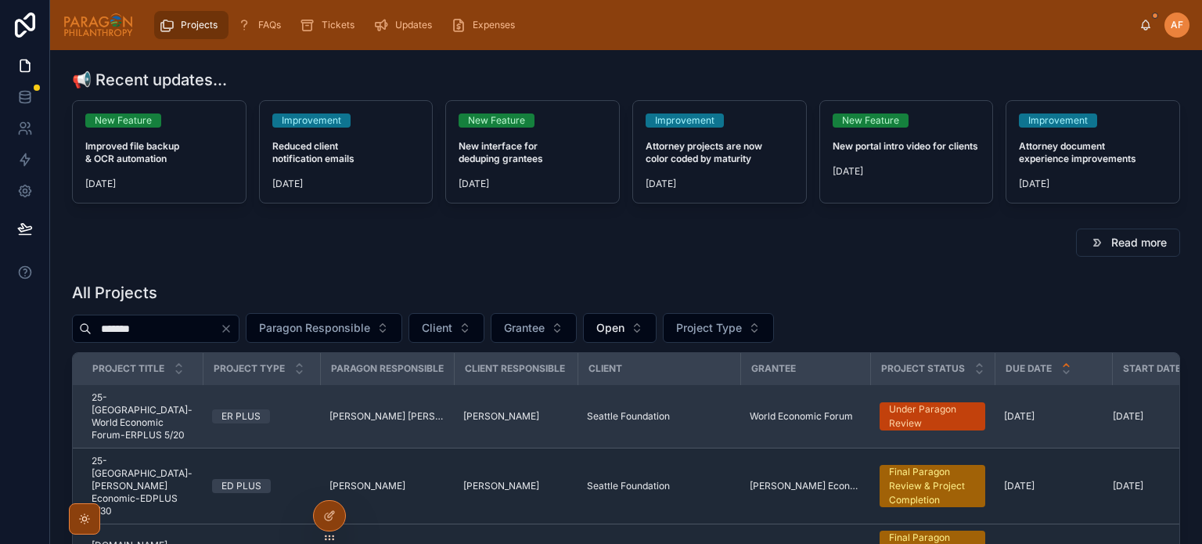
click at [162, 401] on span "25-[GEOGRAPHIC_DATA]-World Economic Forum-ERPLUS 5/20" at bounding box center [143, 416] width 102 height 50
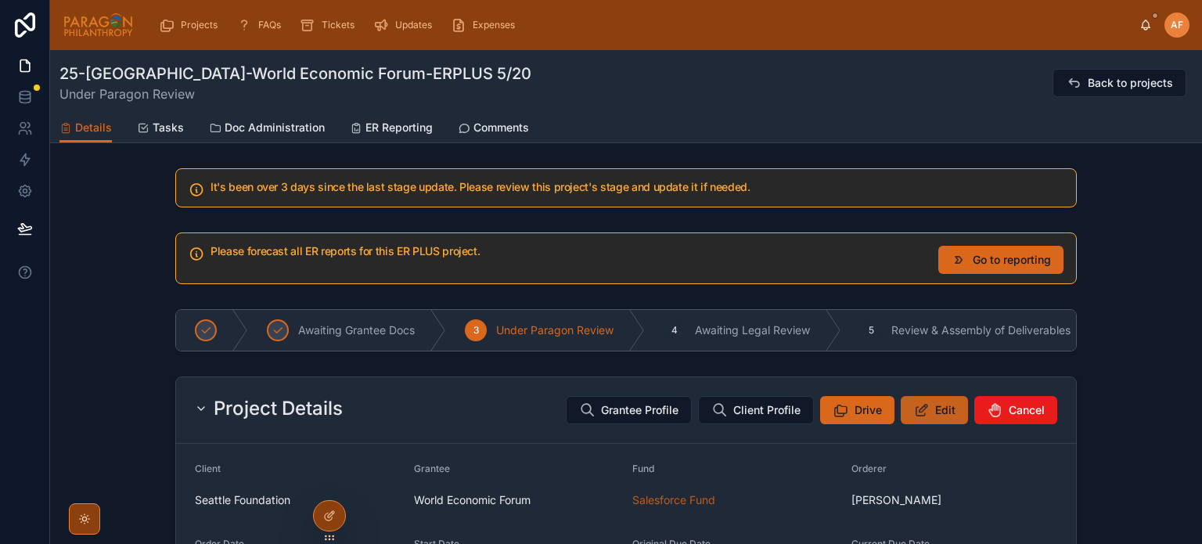
click at [936, 409] on span "Edit" at bounding box center [945, 410] width 20 height 16
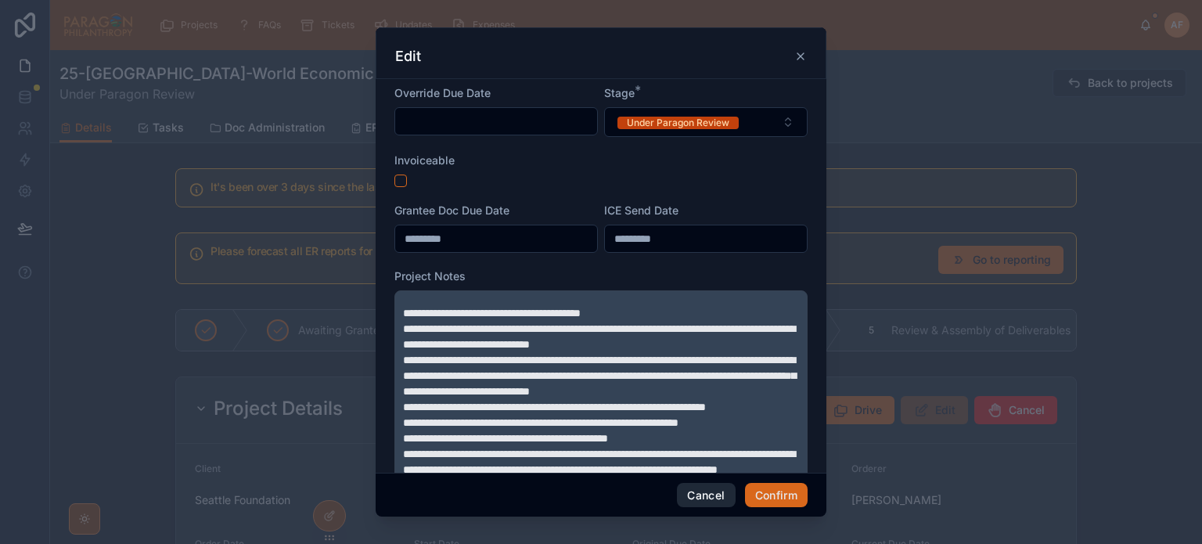
click at [707, 496] on button "Cancel" at bounding box center [706, 495] width 58 height 25
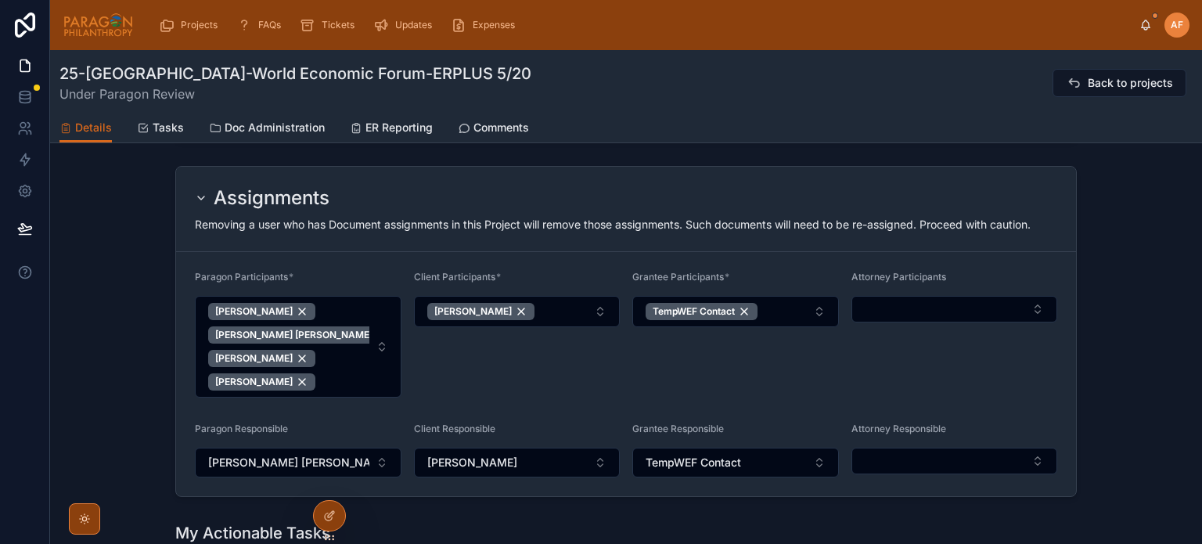
scroll to position [1330, 0]
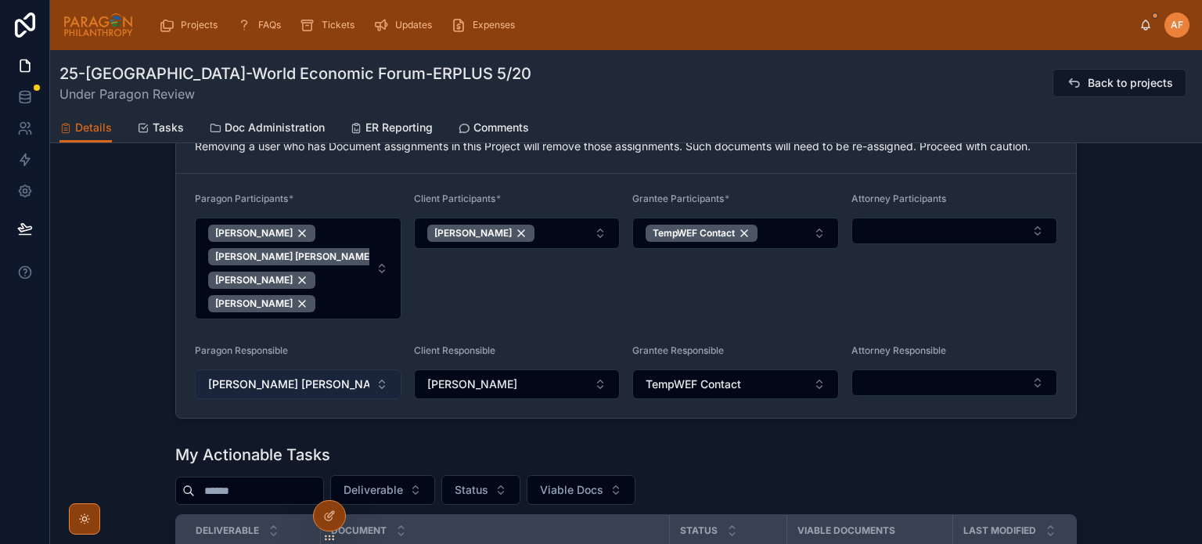
click at [322, 390] on span "[PERSON_NAME] [PERSON_NAME]" at bounding box center [288, 384] width 161 height 16
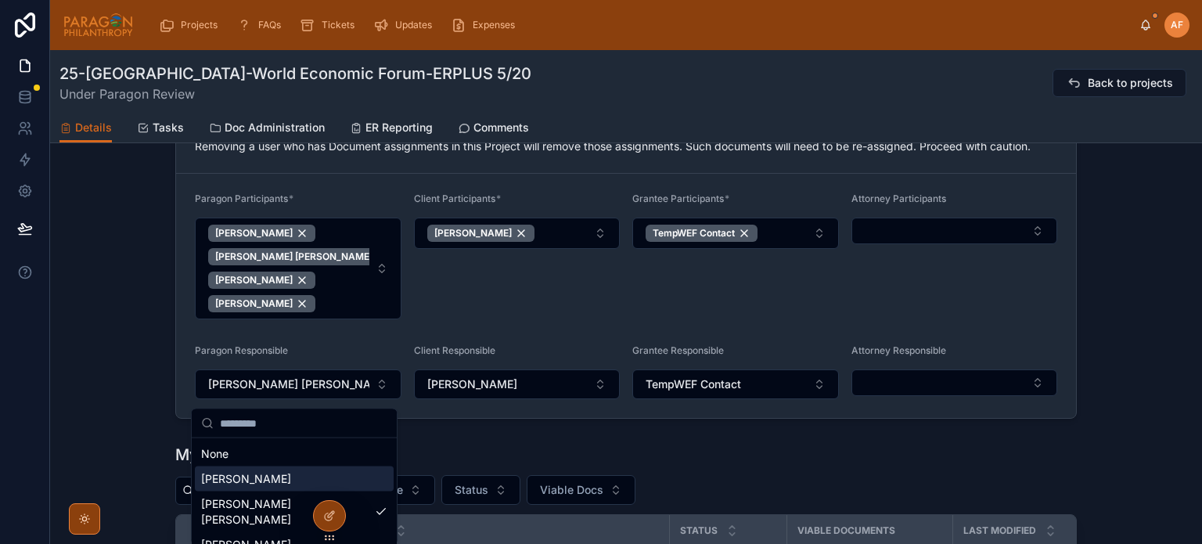
click at [281, 487] on div "[PERSON_NAME]" at bounding box center [294, 478] width 199 height 25
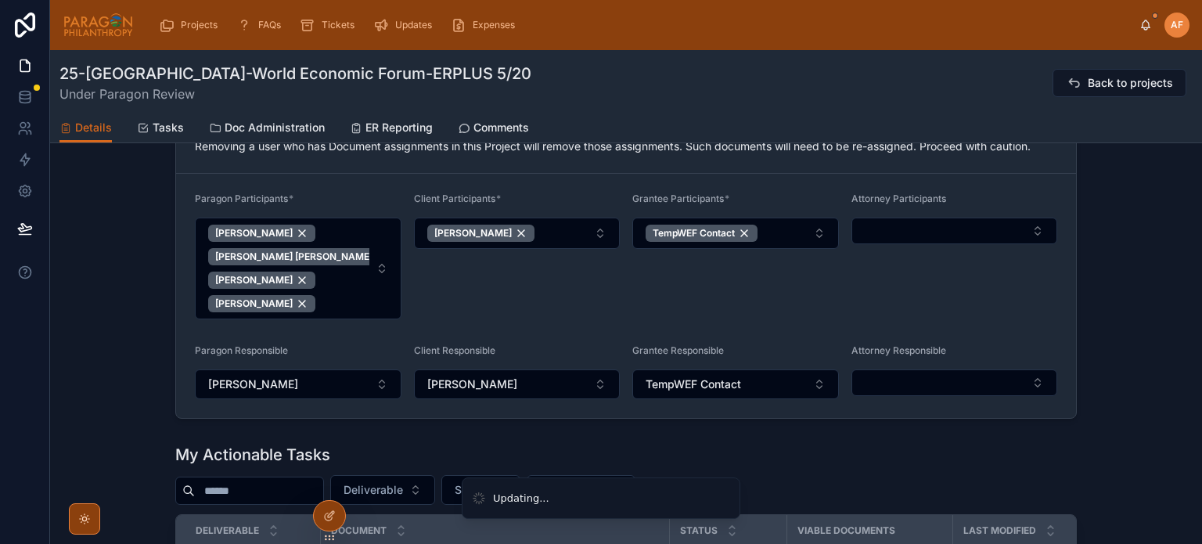
click at [481, 312] on div "Client Participants * [PERSON_NAME]" at bounding box center [517, 255] width 207 height 127
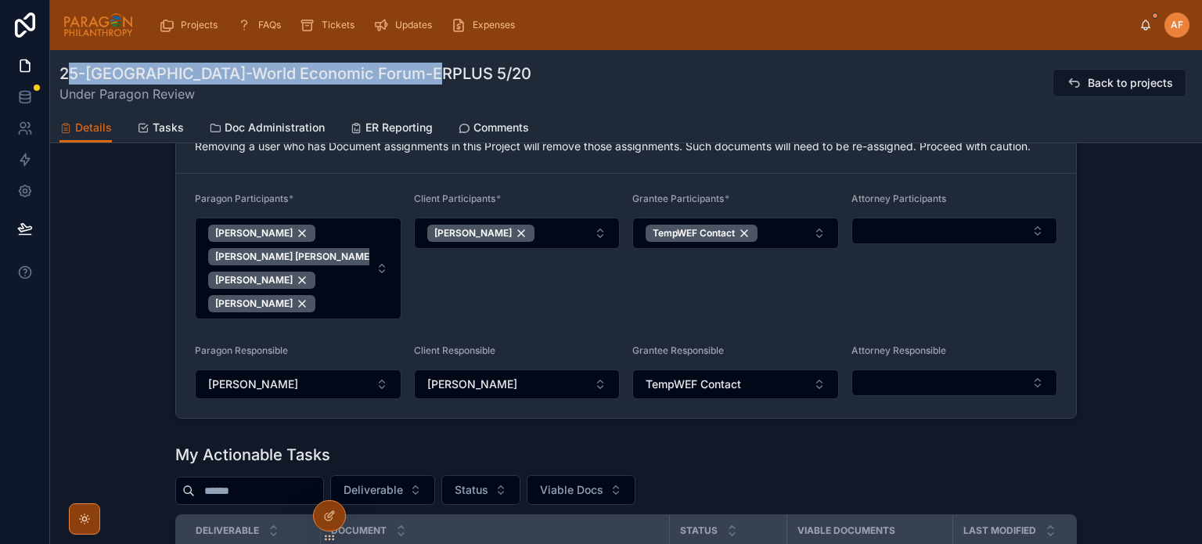
drag, startPoint x: 150, startPoint y: 90, endPoint x: 66, endPoint y: 76, distance: 85.6
click at [65, 74] on div "25-[GEOGRAPHIC_DATA]-World Economic Forum-ERPLUS 5/20 Under Paragon Review Back…" at bounding box center [625, 83] width 1133 height 41
click at [66, 76] on h1 "25-[GEOGRAPHIC_DATA]-World Economic Forum-ERPLUS 5/20" at bounding box center [295, 74] width 472 height 22
drag, startPoint x: 62, startPoint y: 70, endPoint x: 445, endPoint y: 72, distance: 383.3
click at [445, 72] on div "25-[GEOGRAPHIC_DATA]-World Economic Forum-ERPLUS 5/20 Under Paragon Review Back…" at bounding box center [625, 83] width 1133 height 41
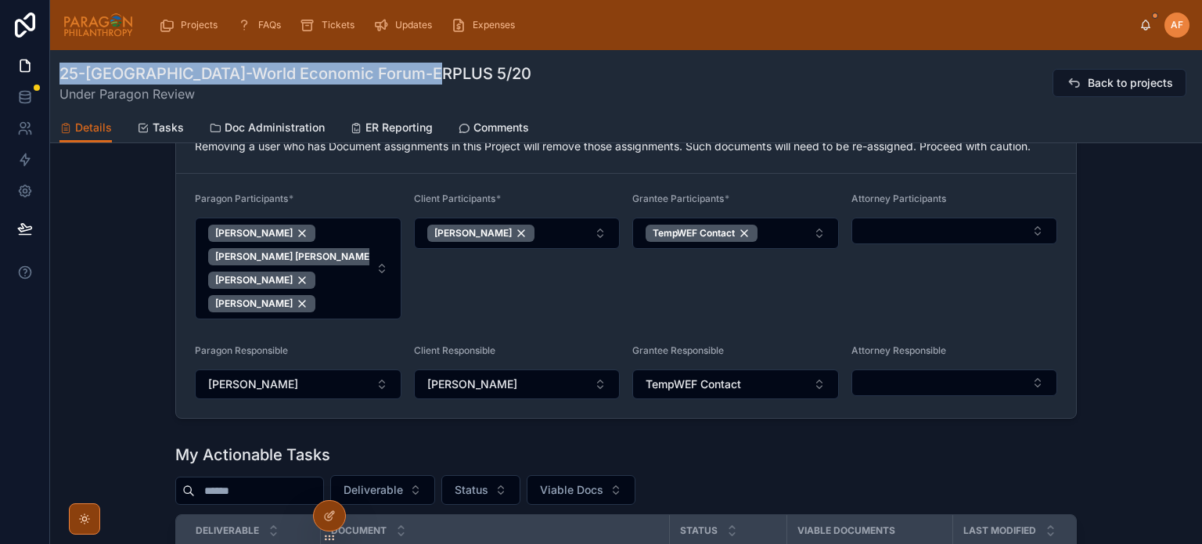
copy h1 "25-[GEOGRAPHIC_DATA]-World Economic Forum-ERPLUS 5/20"
click at [181, 32] on div "Projects" at bounding box center [191, 25] width 65 height 25
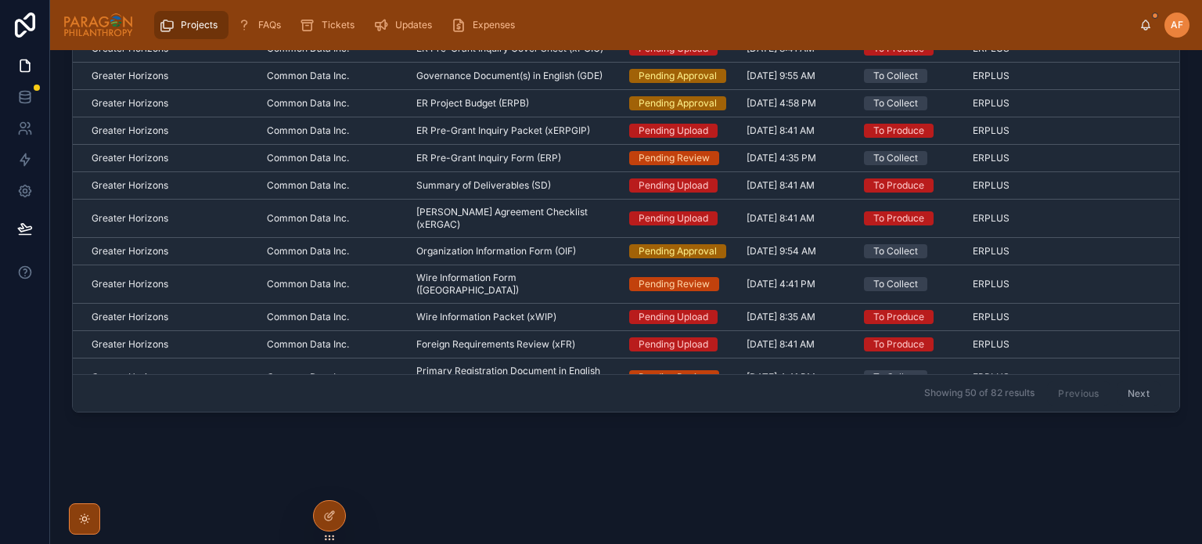
drag, startPoint x: 189, startPoint y: 20, endPoint x: 203, endPoint y: 38, distance: 22.8
click at [189, 19] on span "Projects" at bounding box center [199, 25] width 37 height 13
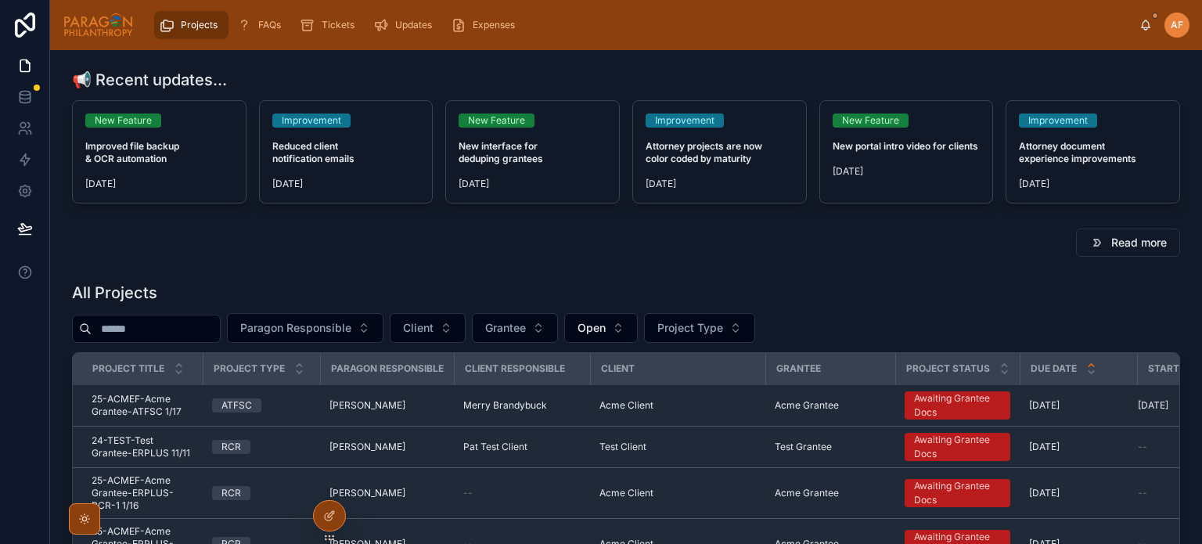
click at [188, 329] on input "text" at bounding box center [156, 329] width 128 height 22
type input "*"
type input "******"
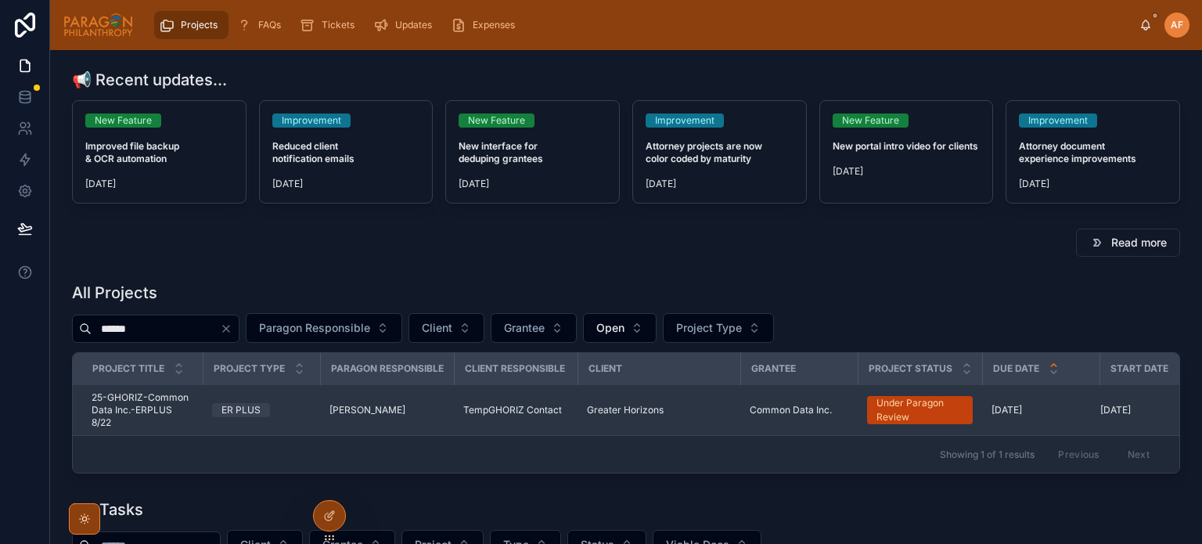
click at [336, 410] on span "[PERSON_NAME]" at bounding box center [367, 410] width 76 height 13
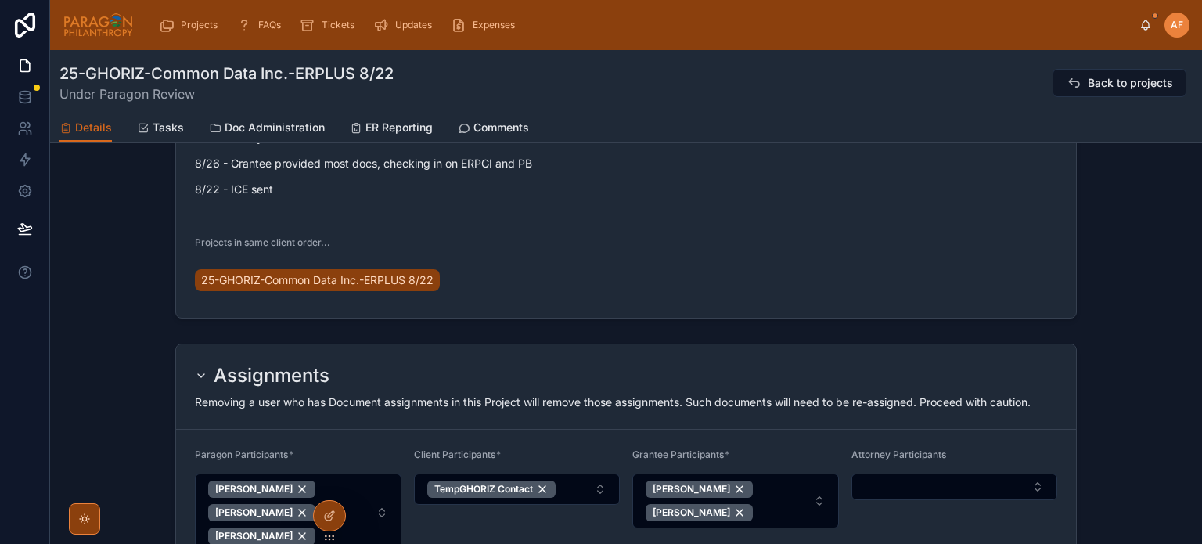
scroll to position [548, 0]
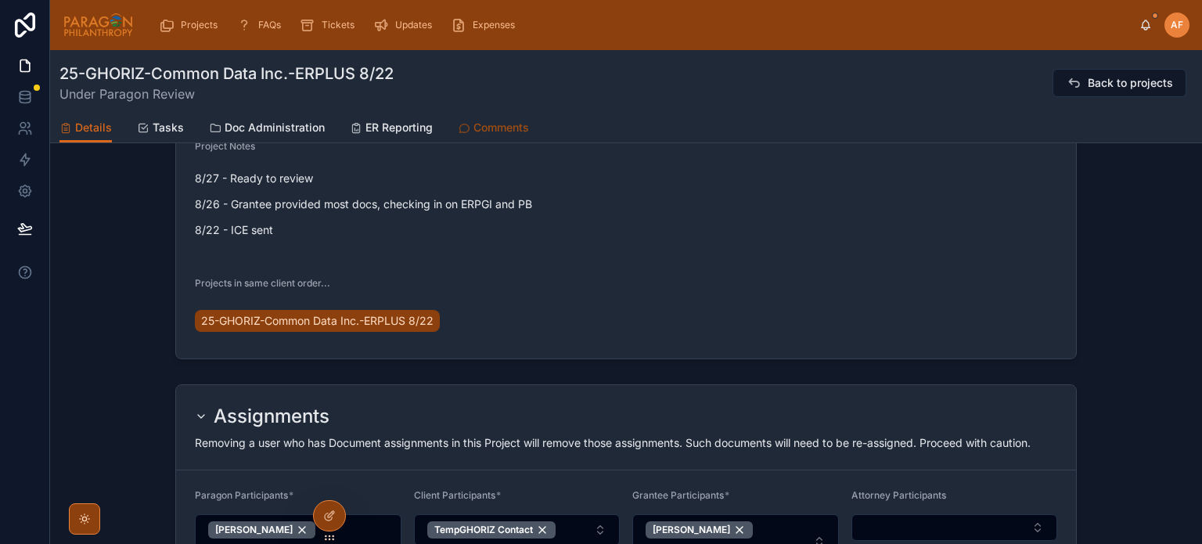
click at [519, 130] on span "Comments" at bounding box center [501, 128] width 56 height 16
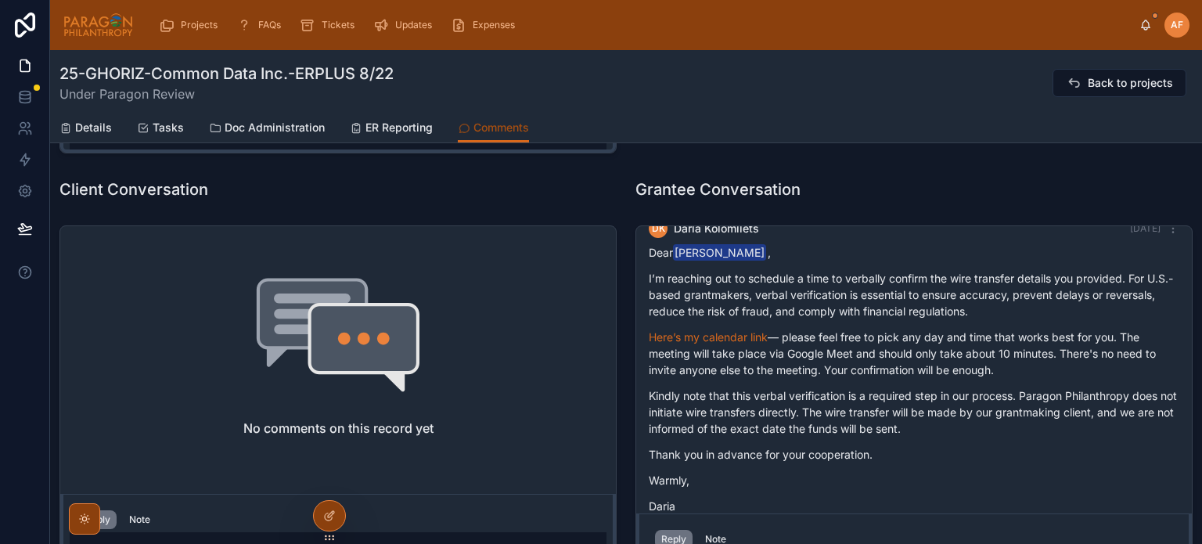
scroll to position [782, 0]
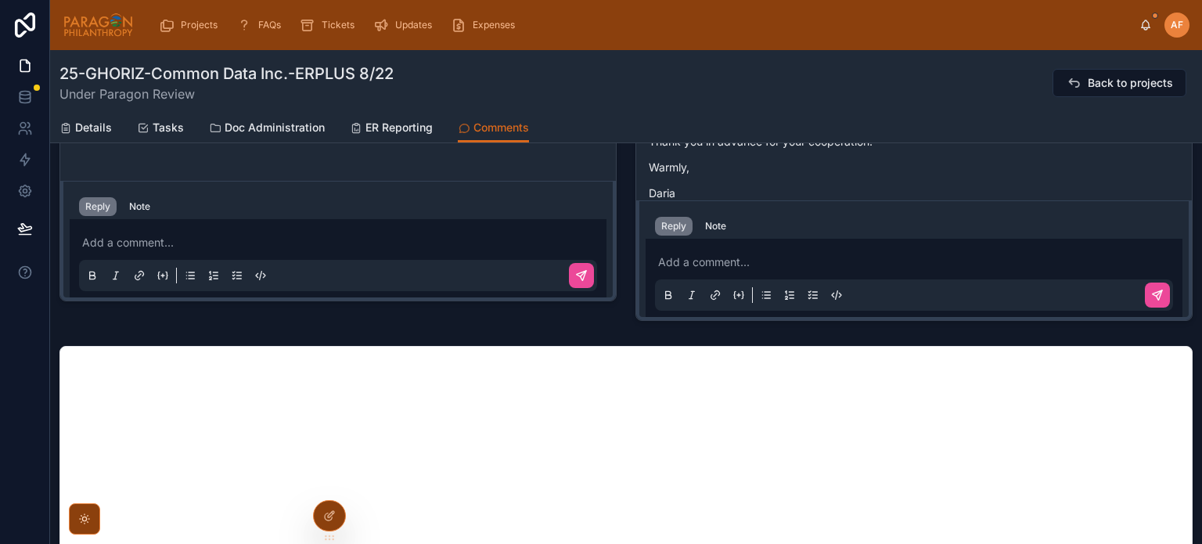
click at [711, 256] on p at bounding box center [917, 262] width 518 height 16
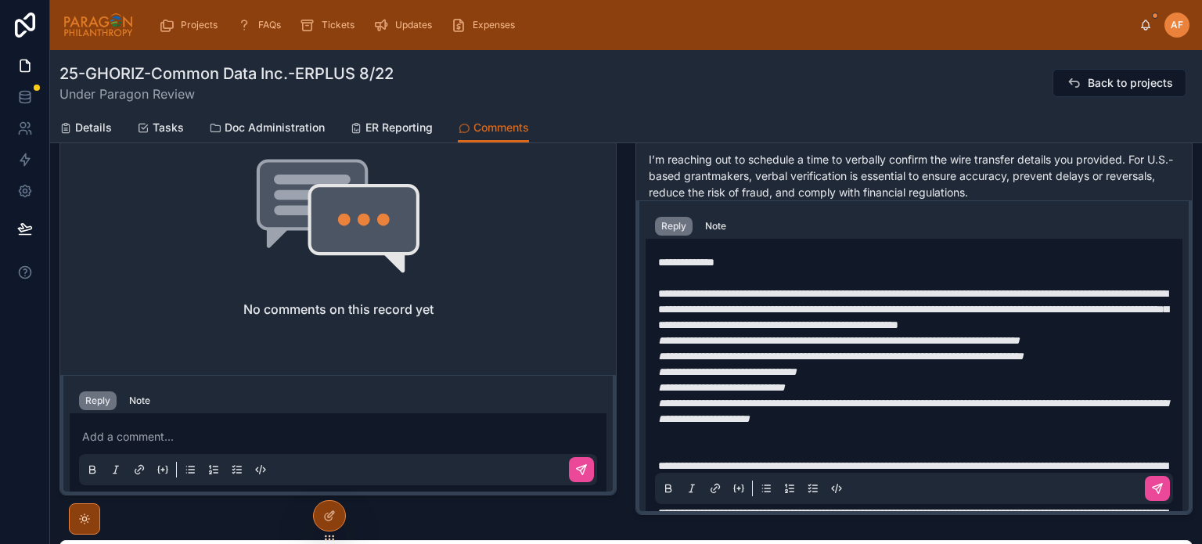
scroll to position [510, 0]
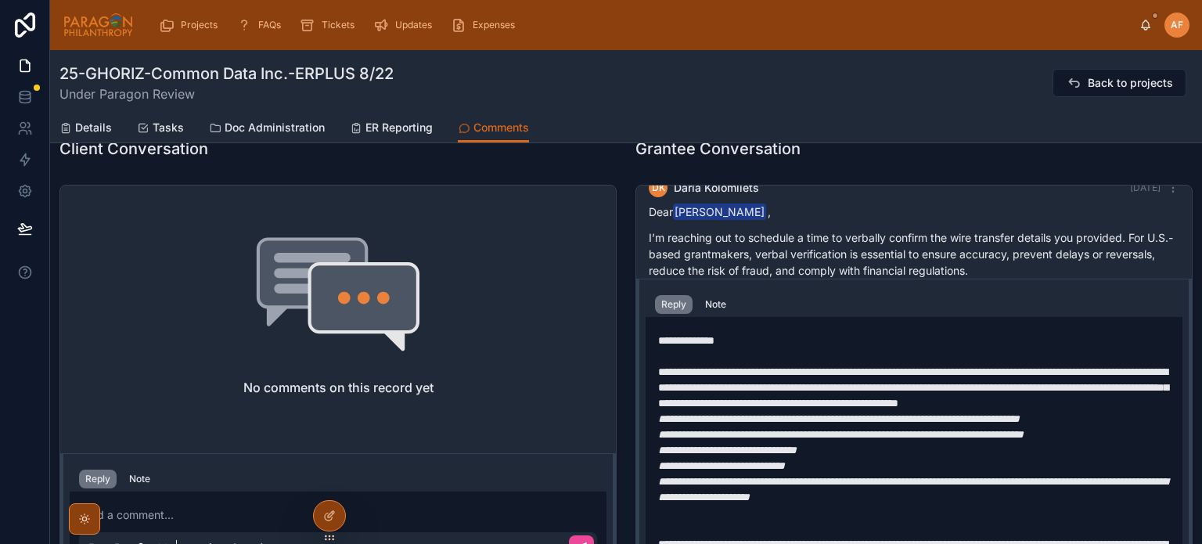
click at [949, 411] on p "**********" at bounding box center [917, 379] width 518 height 63
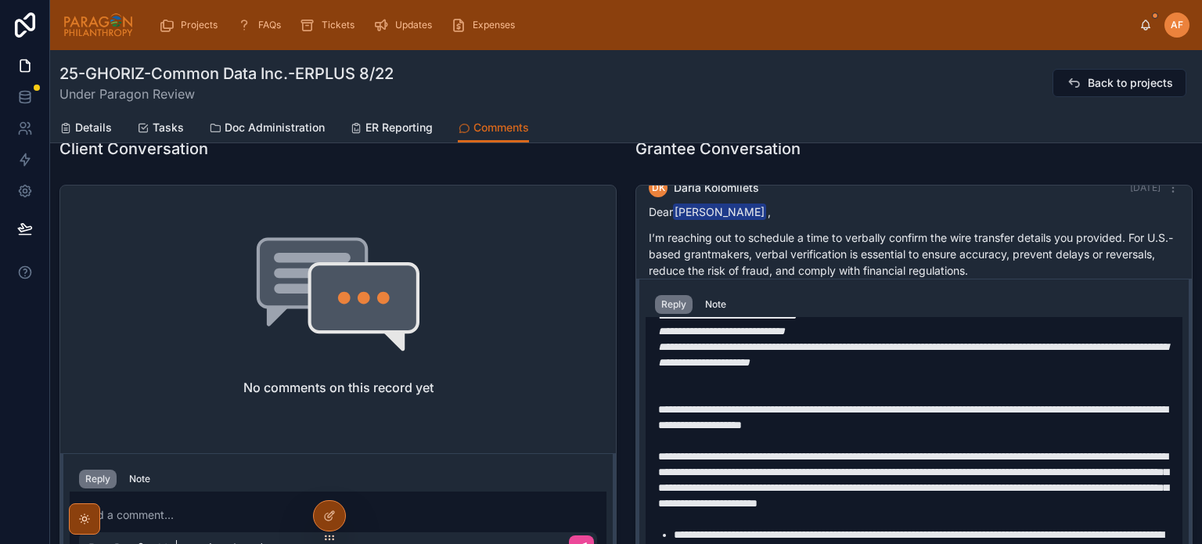
scroll to position [156, 0]
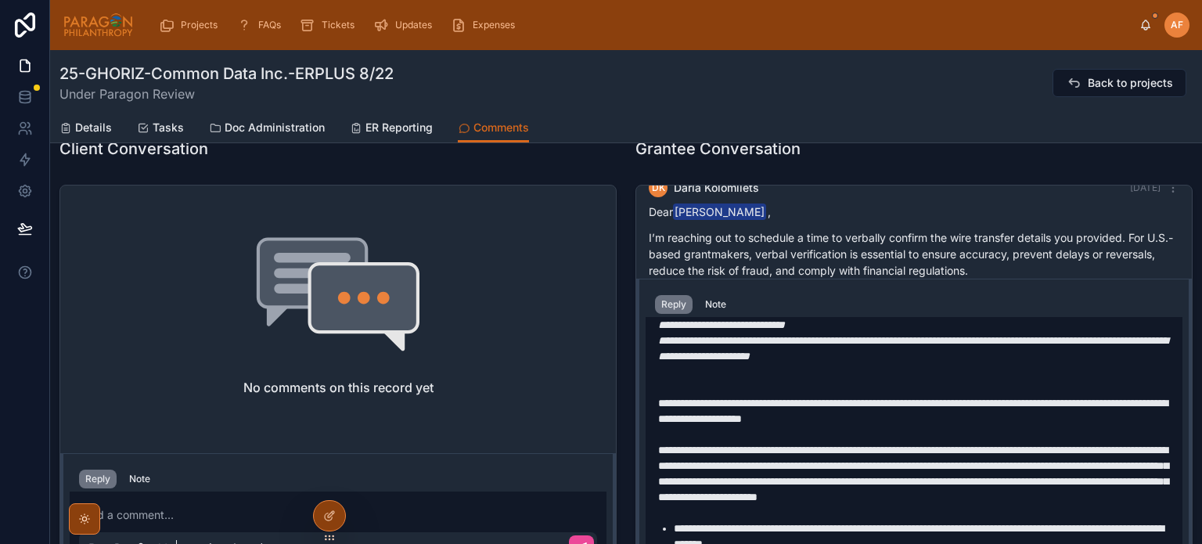
click at [738, 395] on p at bounding box center [917, 379] width 518 height 31
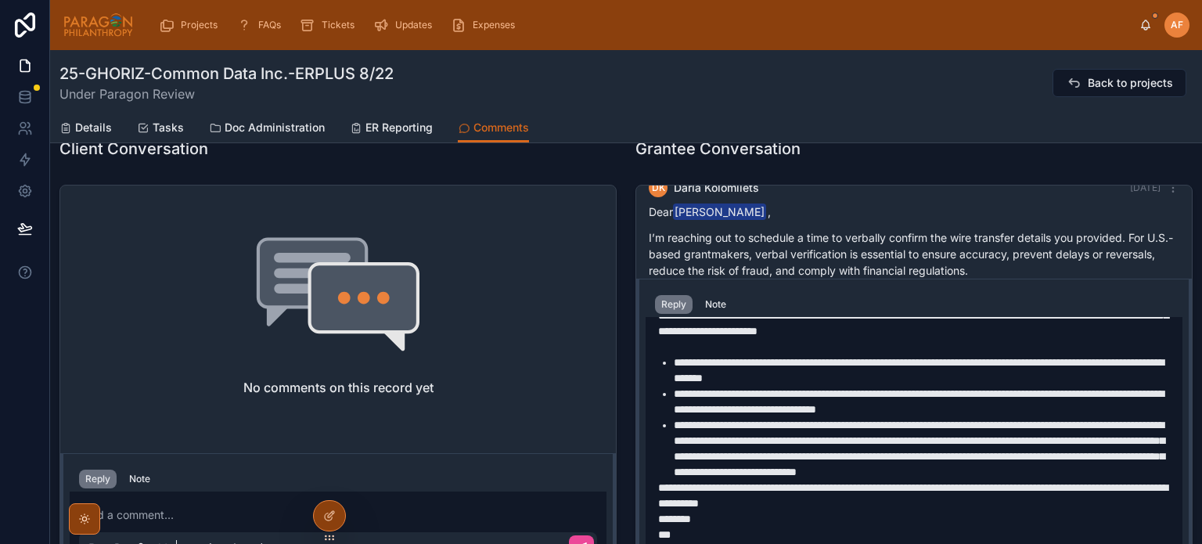
scroll to position [354, 0]
click at [888, 469] on li "**********" at bounding box center [924, 448] width 502 height 63
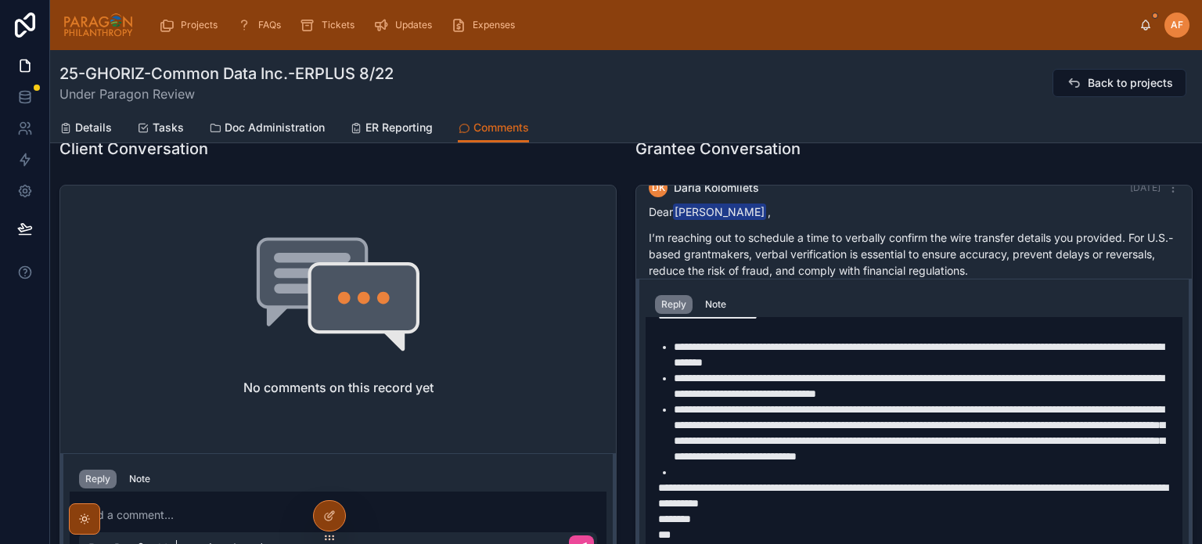
scroll to position [369, 0]
click at [911, 503] on p "**********" at bounding box center [917, 495] width 518 height 31
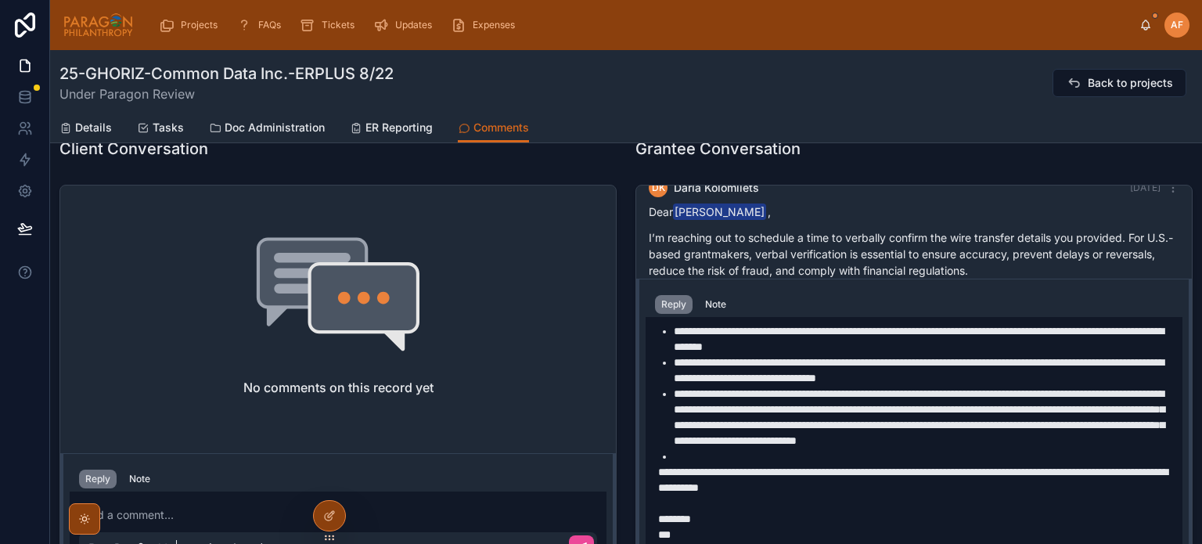
click at [705, 464] on li at bounding box center [924, 456] width 502 height 16
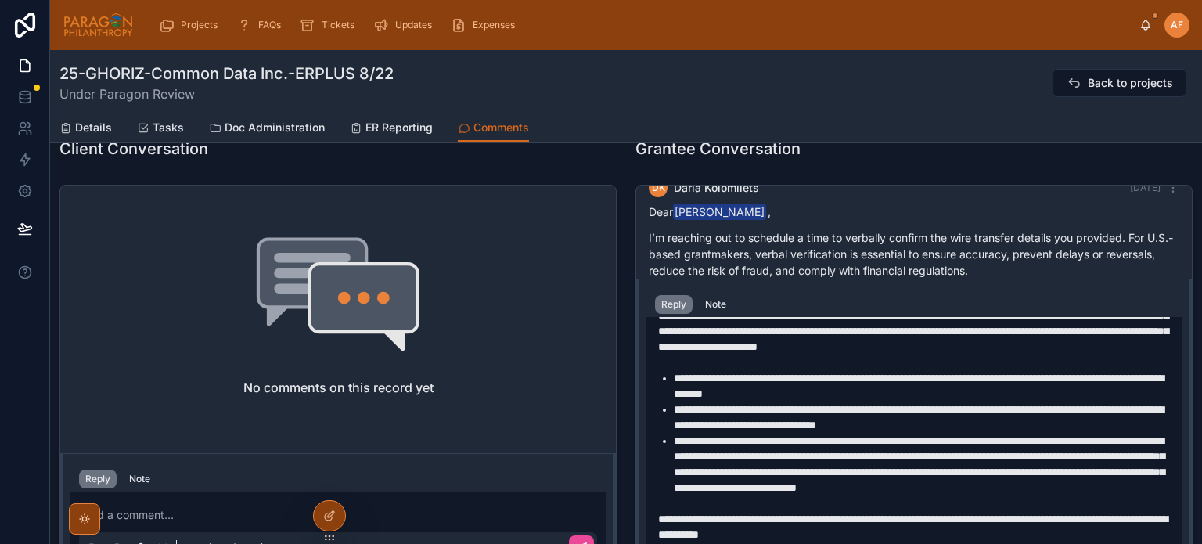
click at [725, 400] on li "**********" at bounding box center [924, 385] width 502 height 31
click at [722, 370] on p "**********" at bounding box center [917, 307] width 518 height 125
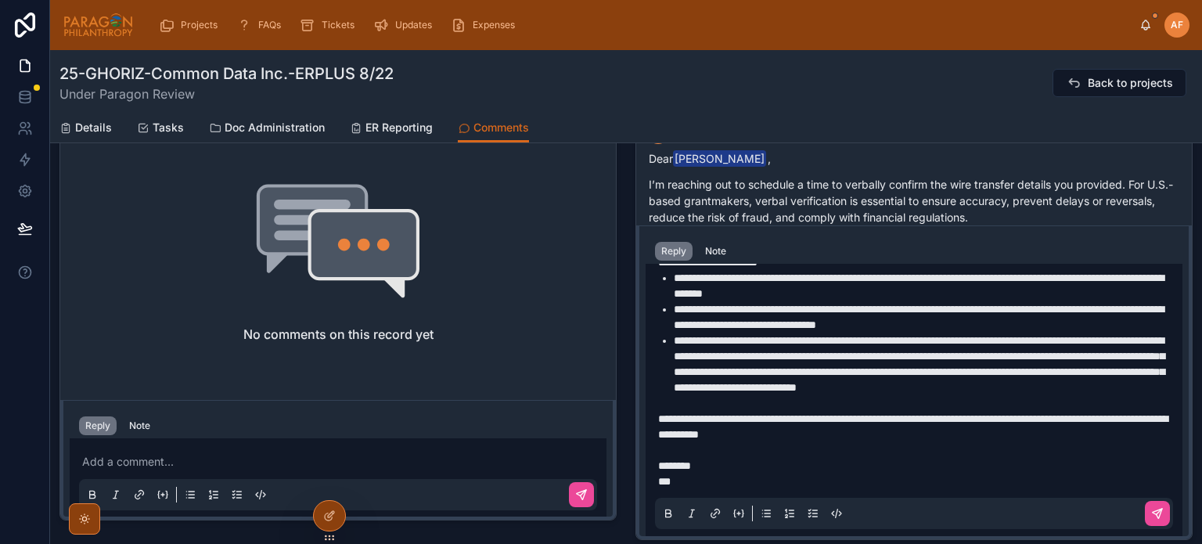
scroll to position [588, 0]
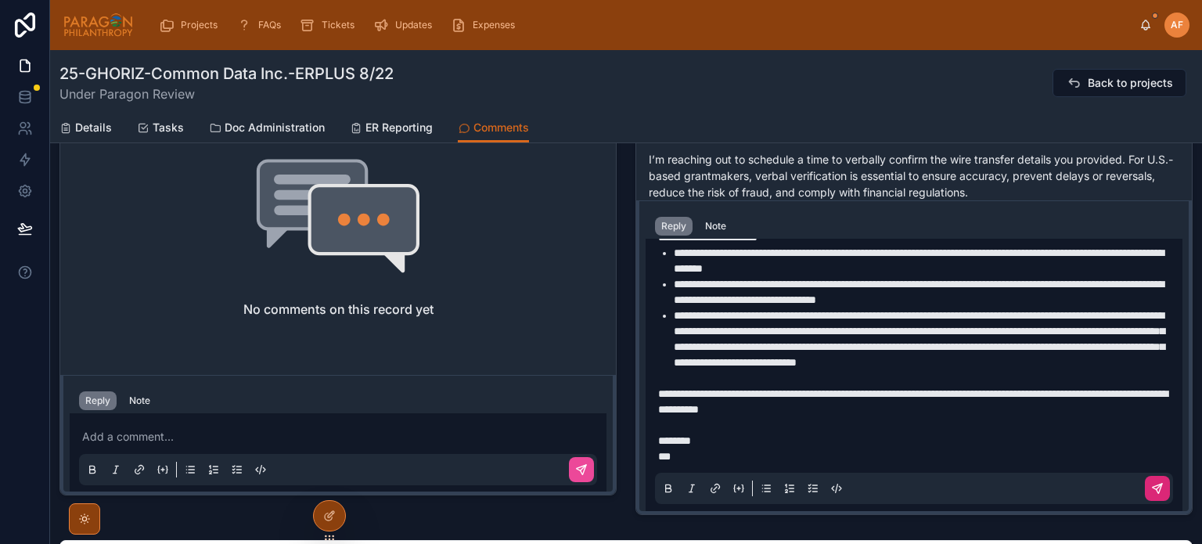
click at [1151, 490] on icon at bounding box center [1157, 489] width 13 height 13
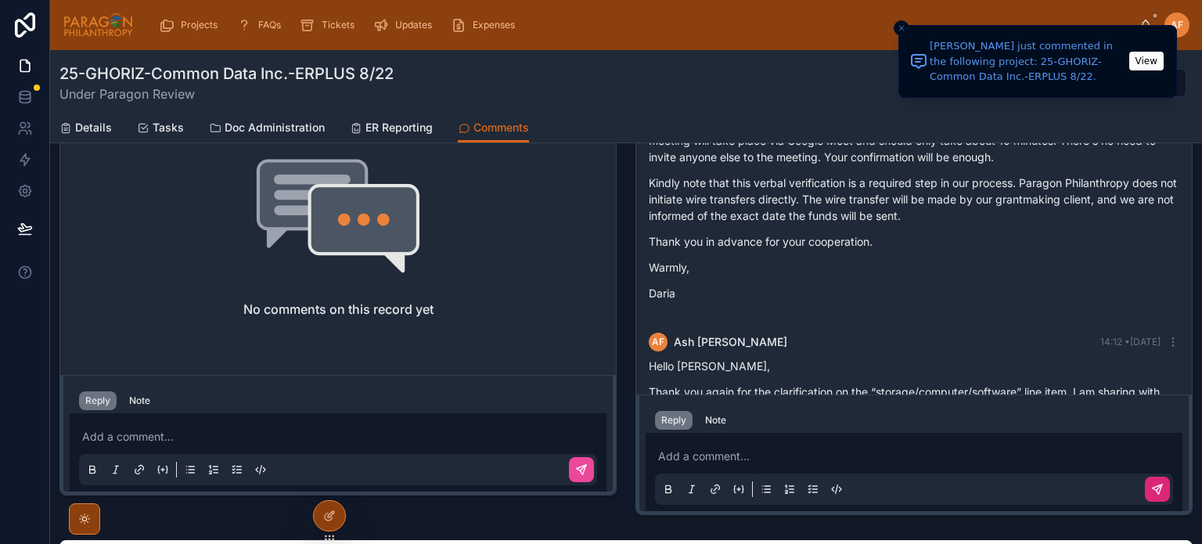
scroll to position [2725, 0]
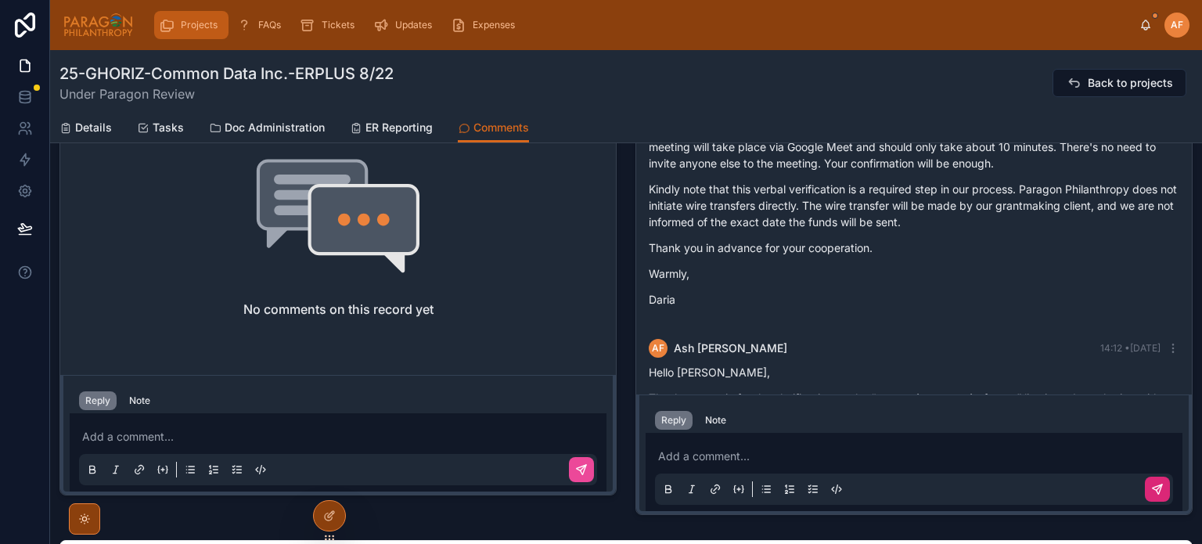
click at [179, 30] on div "Projects" at bounding box center [191, 25] width 65 height 25
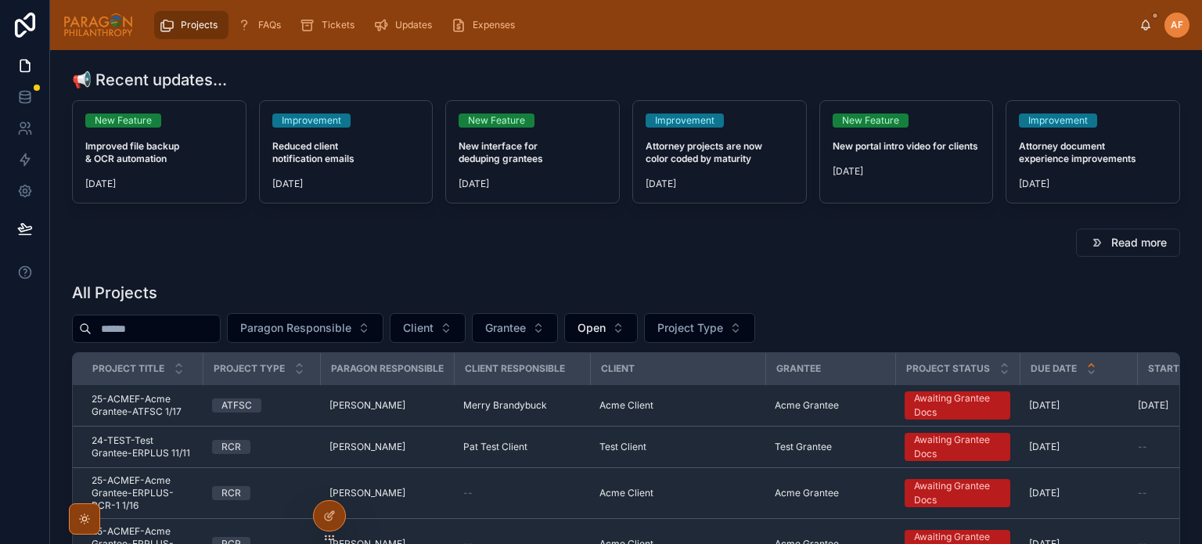
click at [183, 329] on input "text" at bounding box center [156, 329] width 128 height 22
type input "*"
type input "******"
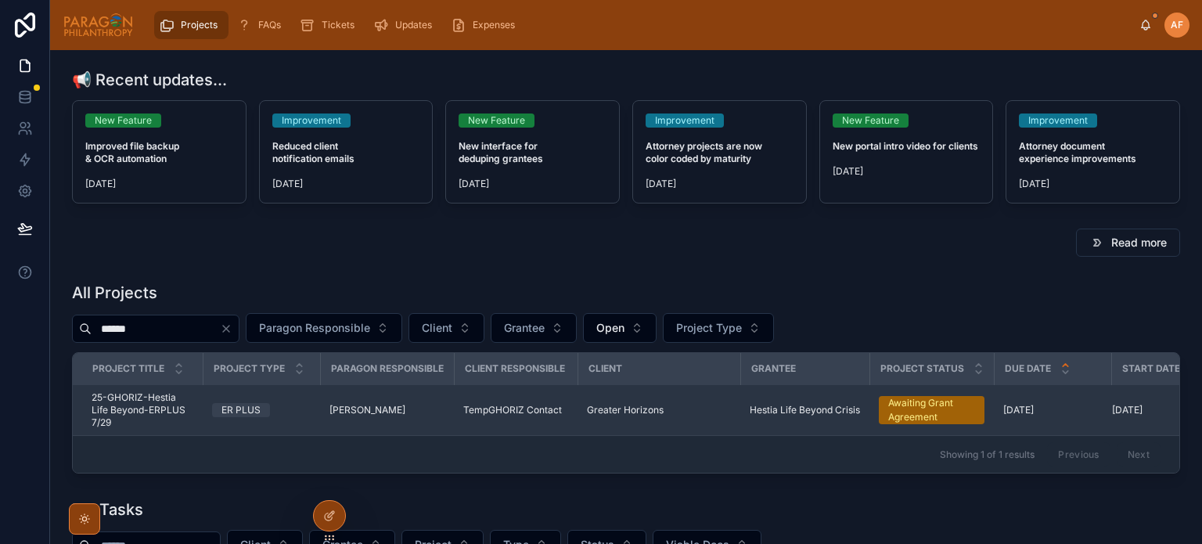
click at [281, 405] on div "ER PLUS" at bounding box center [261, 410] width 99 height 14
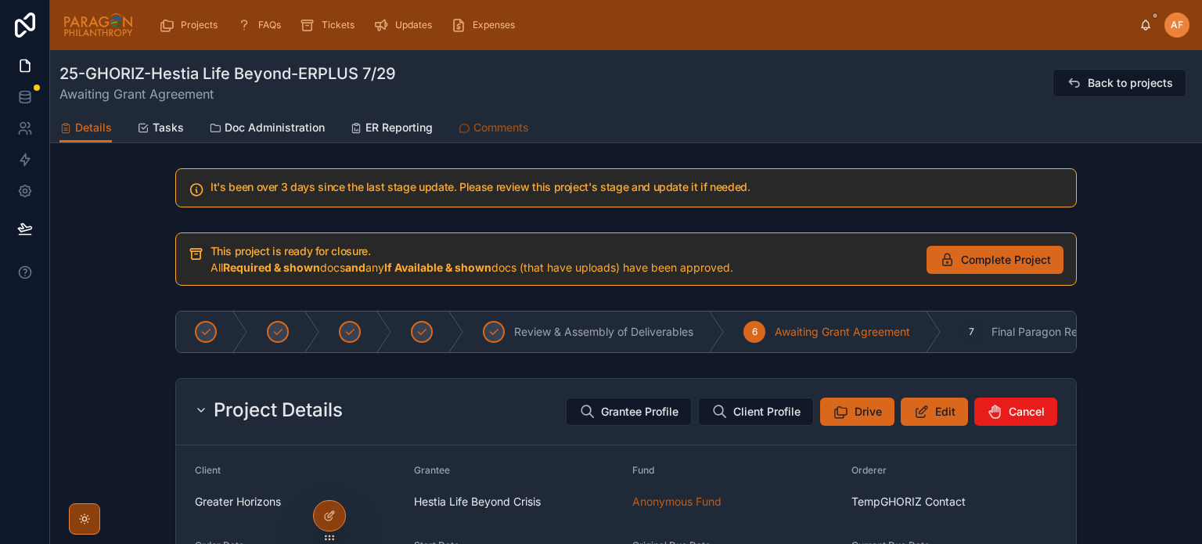
click at [504, 134] on span "Comments" at bounding box center [501, 128] width 56 height 16
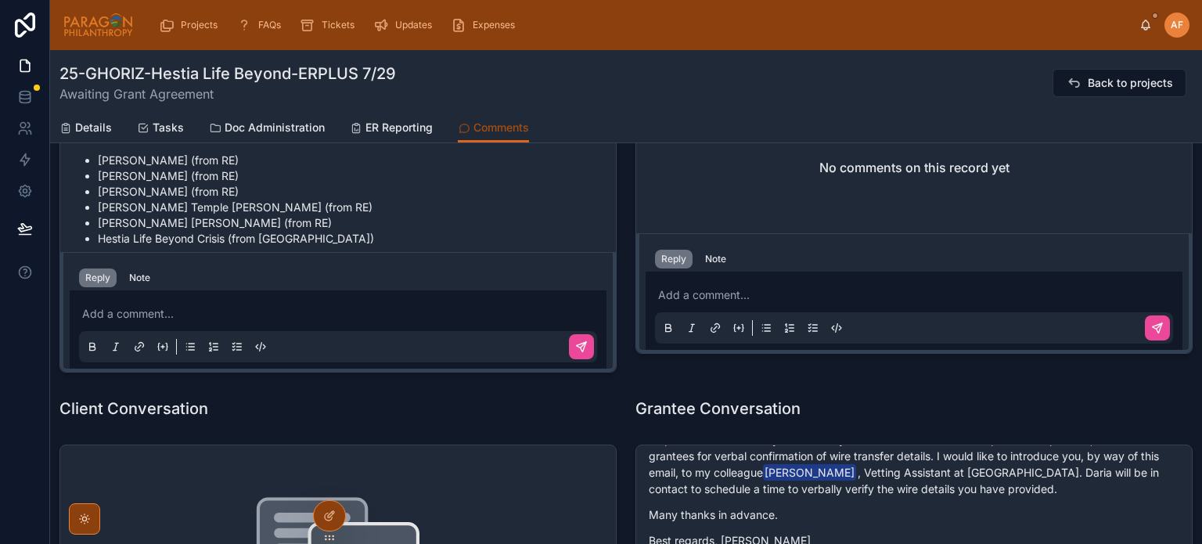
scroll to position [235, 0]
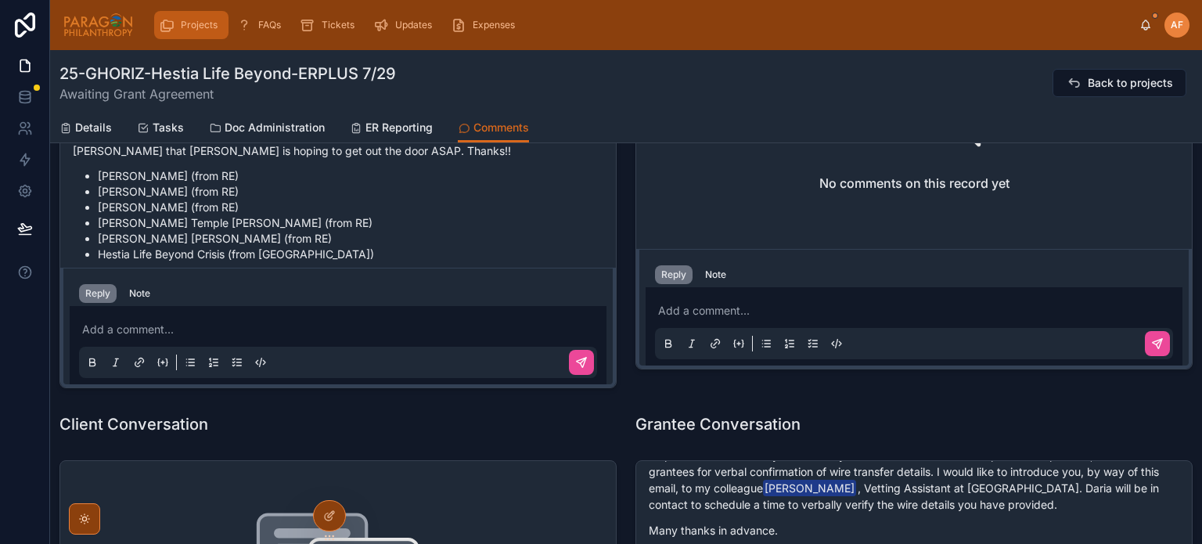
click at [190, 30] on span "Projects" at bounding box center [199, 25] width 37 height 13
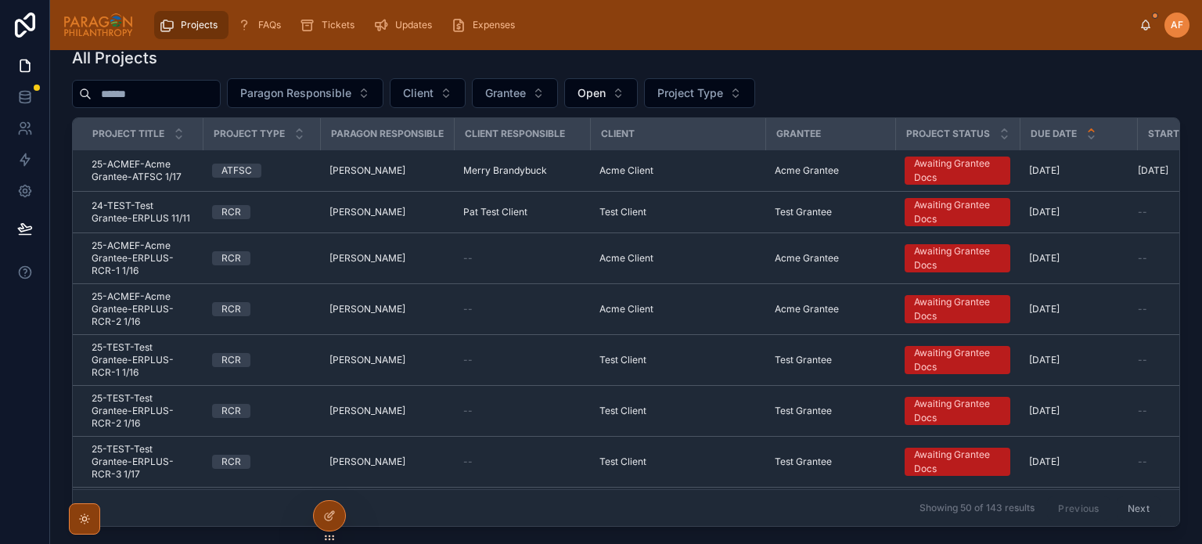
click at [176, 92] on input "text" at bounding box center [156, 94] width 128 height 22
type input "*******"
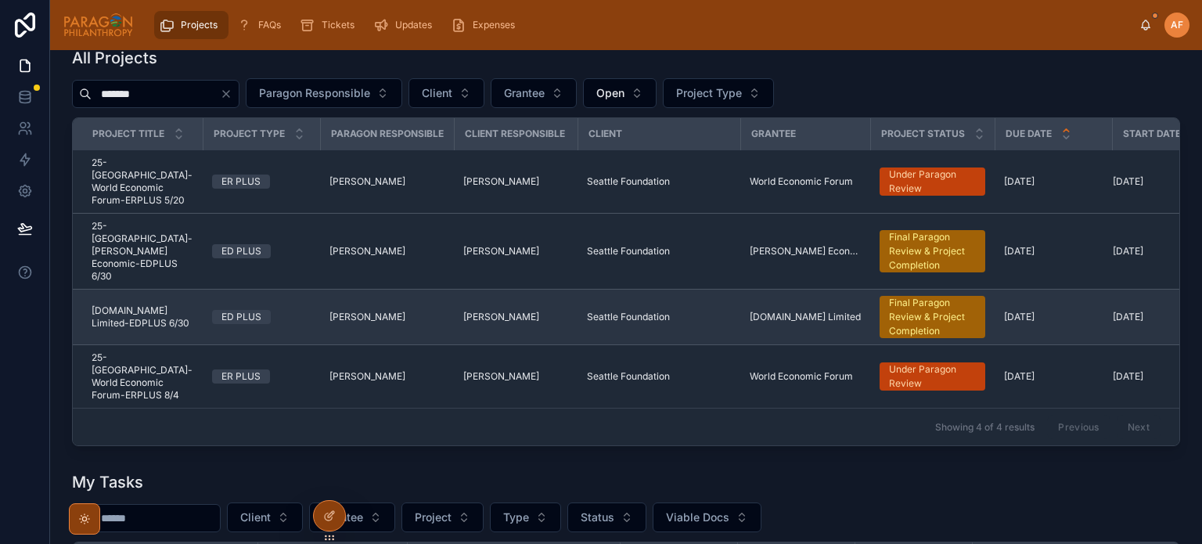
click at [320, 289] on td "[PERSON_NAME]" at bounding box center [387, 317] width 134 height 56
click at [295, 310] on div "ED PLUS" at bounding box center [261, 317] width 99 height 14
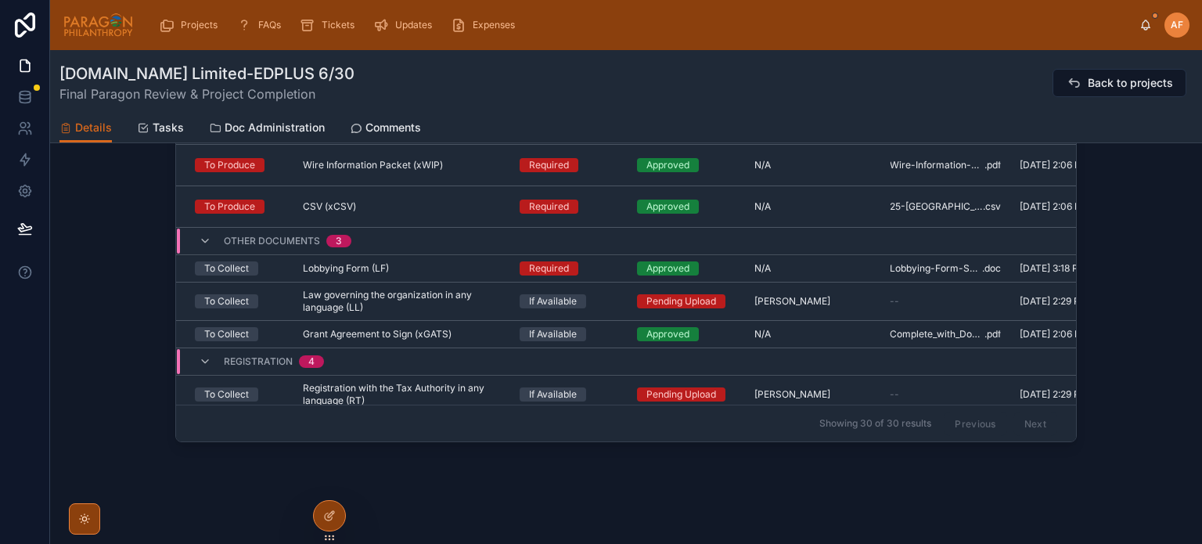
scroll to position [1686, 0]
